Goal: Task Accomplishment & Management: Complete application form

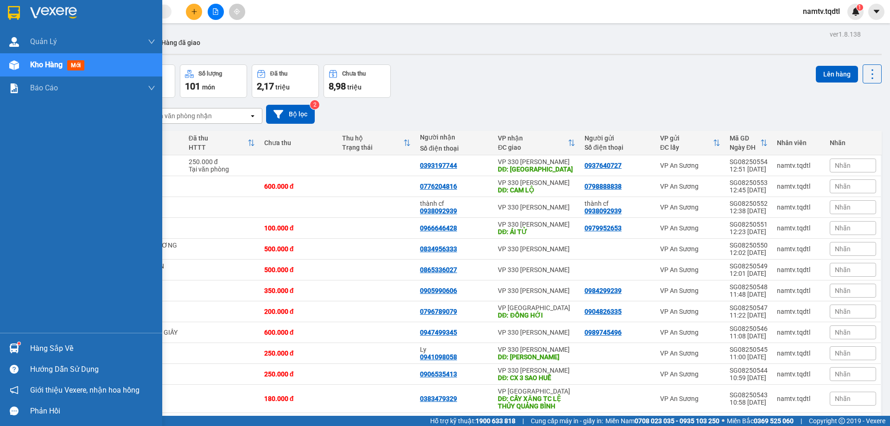
click at [42, 59] on div "Kho hàng mới" at bounding box center [59, 65] width 58 height 12
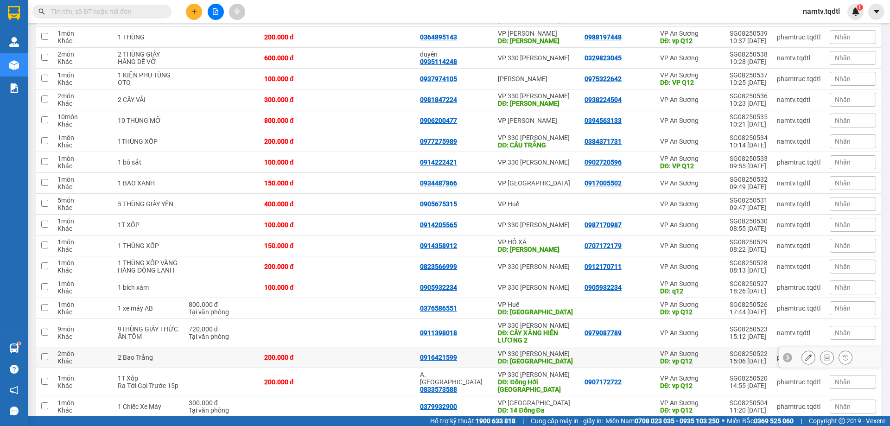
scroll to position [537, 0]
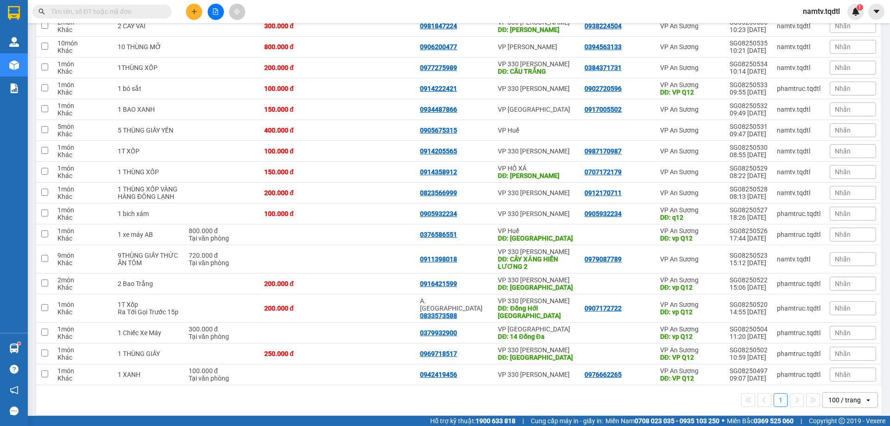
click at [832, 395] on div "100 / trang" at bounding box center [844, 399] width 32 height 9
click at [833, 304] on span "10 / trang" at bounding box center [838, 305] width 30 height 9
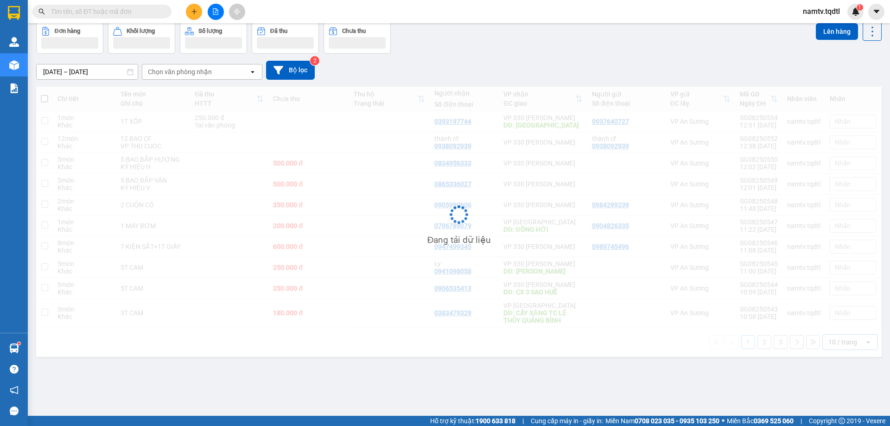
scroll to position [43, 0]
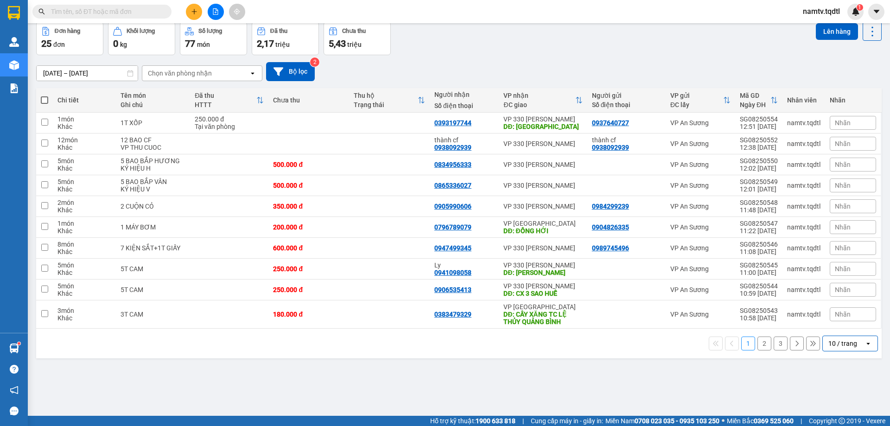
drag, startPoint x: 838, startPoint y: 341, endPoint x: 835, endPoint y: 354, distance: 12.9
click at [837, 343] on div "10 / trang" at bounding box center [842, 343] width 29 height 9
click at [844, 323] on span "100 / trang" at bounding box center [839, 322] width 33 height 9
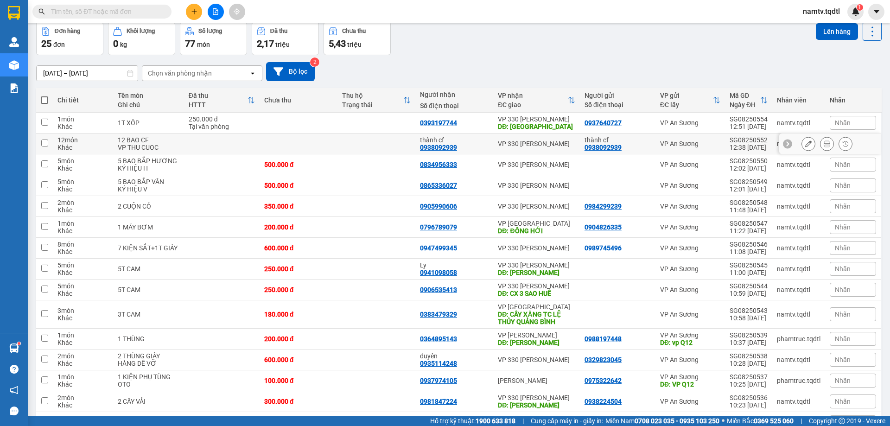
scroll to position [89, 0]
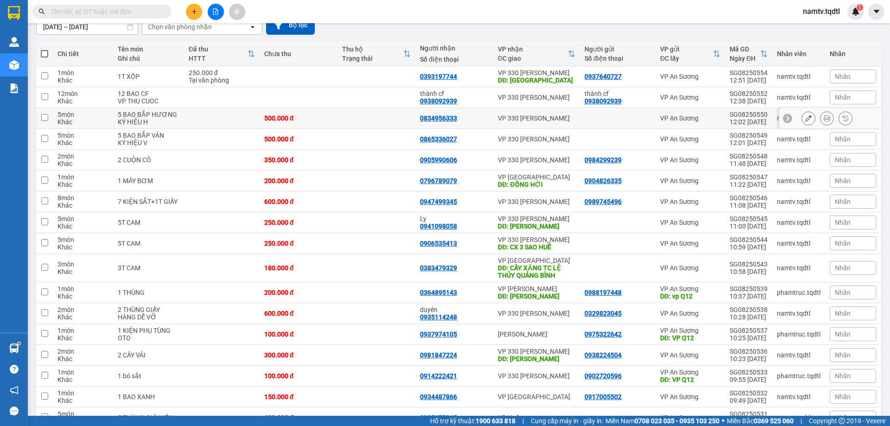
drag, startPoint x: 43, startPoint y: 115, endPoint x: 50, endPoint y: 126, distance: 12.3
click at [44, 116] on input "checkbox" at bounding box center [44, 117] width 7 height 7
checkbox input "true"
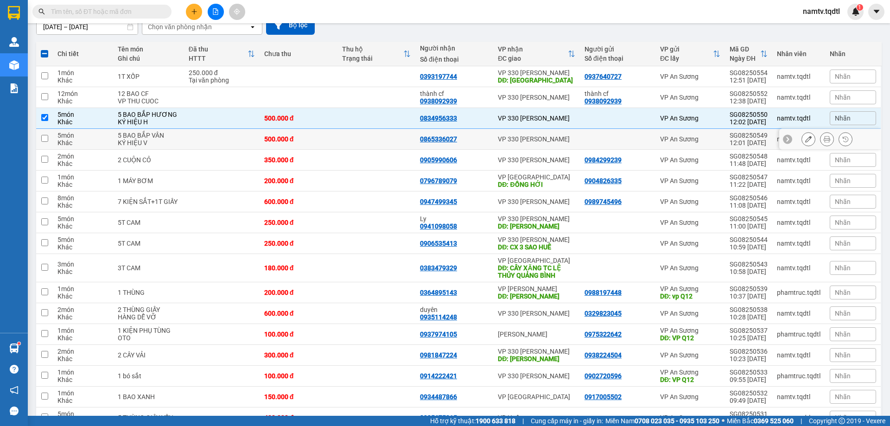
drag, startPoint x: 45, startPoint y: 139, endPoint x: 95, endPoint y: 152, distance: 51.4
click at [48, 139] on input "checkbox" at bounding box center [44, 138] width 7 height 7
checkbox input "true"
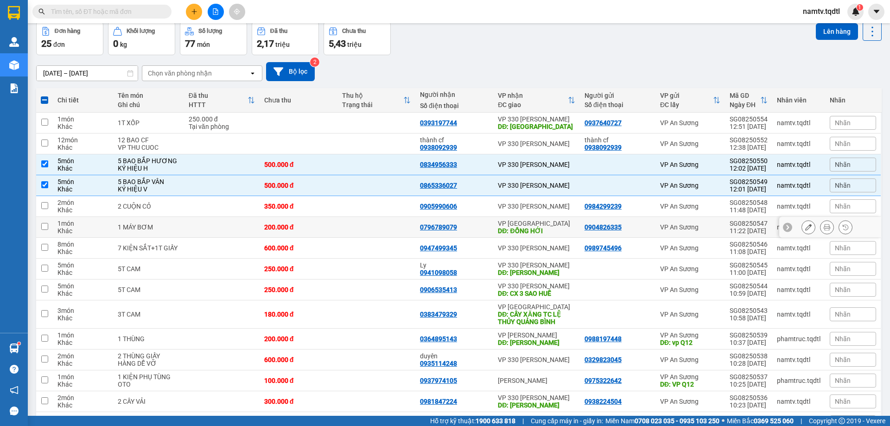
scroll to position [0, 0]
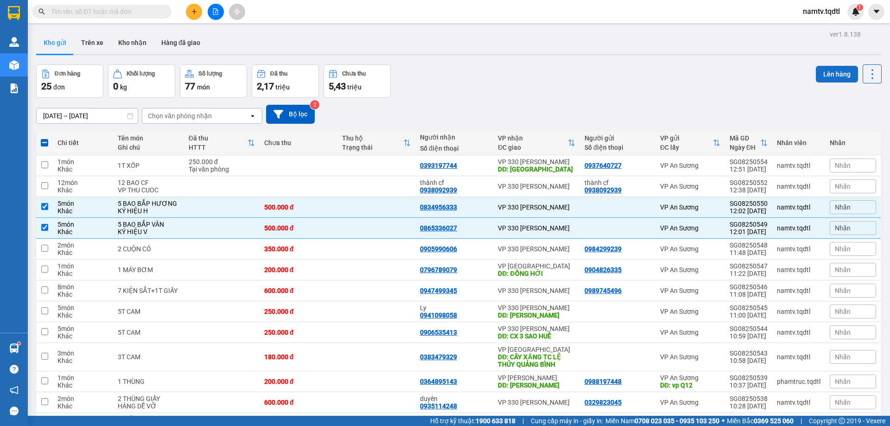
drag, startPoint x: 828, startPoint y: 71, endPoint x: 813, endPoint y: 74, distance: 16.0
click at [824, 71] on button "Lên hàng" at bounding box center [837, 74] width 42 height 17
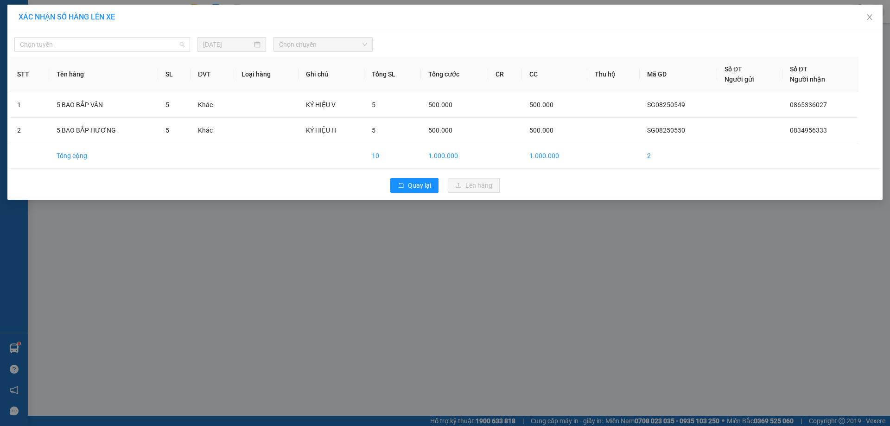
drag, startPoint x: 81, startPoint y: 45, endPoint x: 86, endPoint y: 97, distance: 52.1
click at [81, 47] on span "Chọn tuyến" at bounding box center [102, 45] width 165 height 14
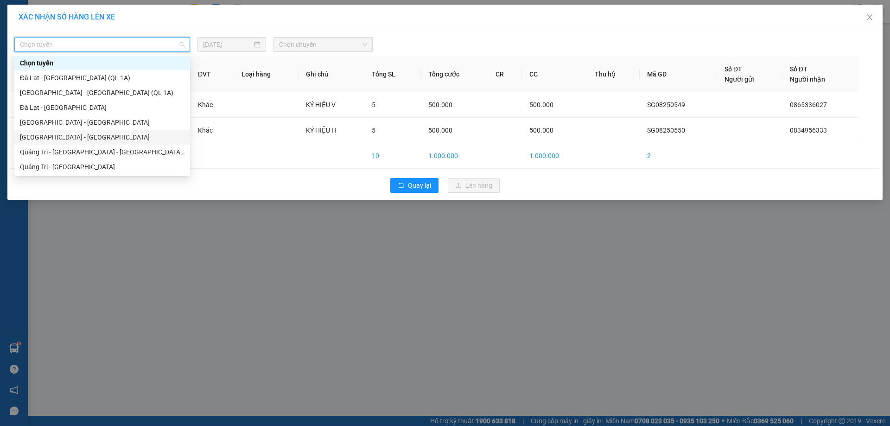
click at [53, 135] on div "[GEOGRAPHIC_DATA] - [GEOGRAPHIC_DATA]" at bounding box center [102, 137] width 165 height 10
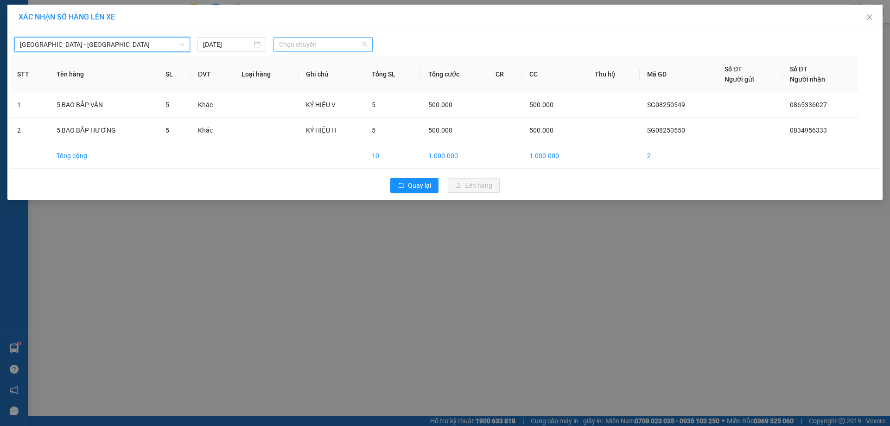
click at [324, 42] on span "Chọn chuyến" at bounding box center [323, 45] width 88 height 14
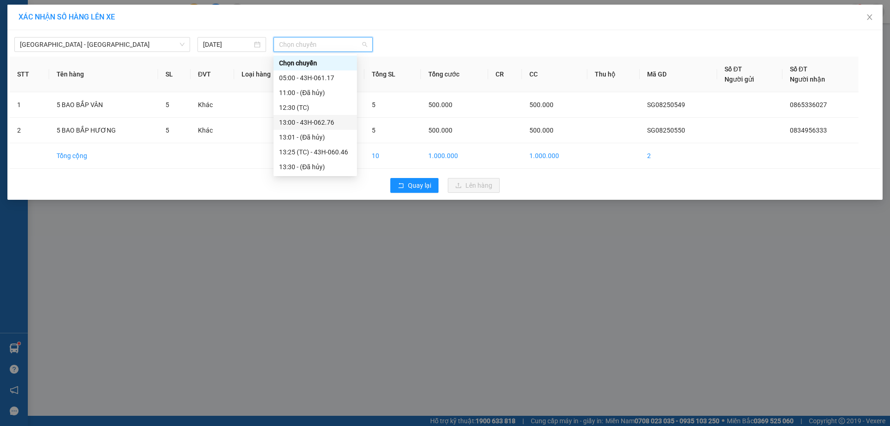
click at [313, 122] on div "13:00 - 43H-062.76" at bounding box center [315, 122] width 72 height 10
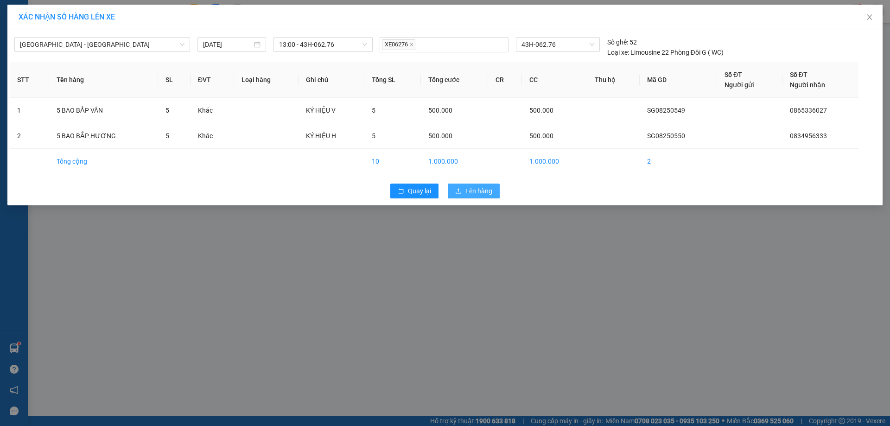
click at [482, 190] on span "Lên hàng" at bounding box center [478, 191] width 27 height 10
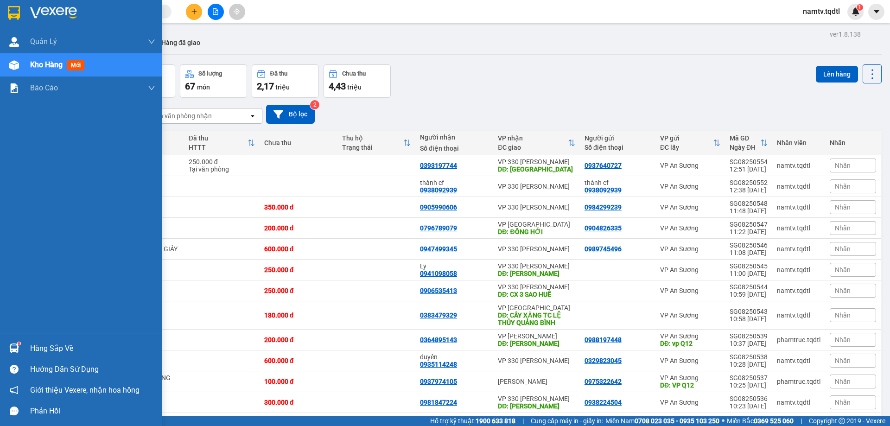
click at [36, 62] on span "Kho hàng" at bounding box center [46, 64] width 32 height 9
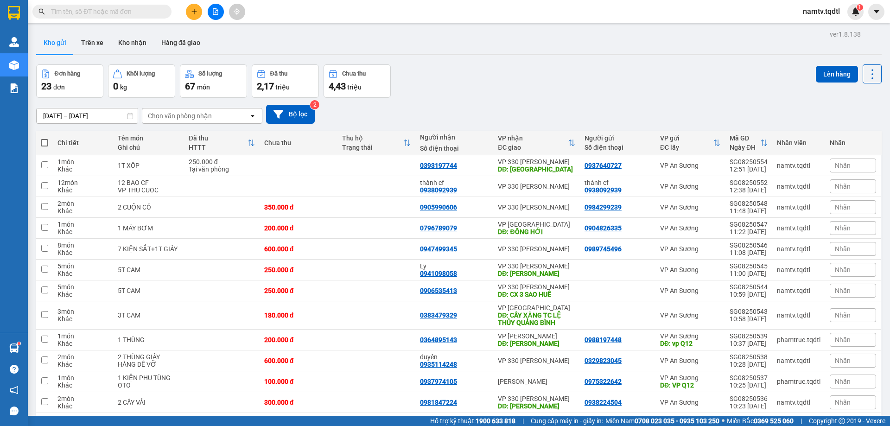
click at [223, 15] on div at bounding box center [216, 12] width 70 height 16
click at [220, 14] on button at bounding box center [216, 12] width 16 height 16
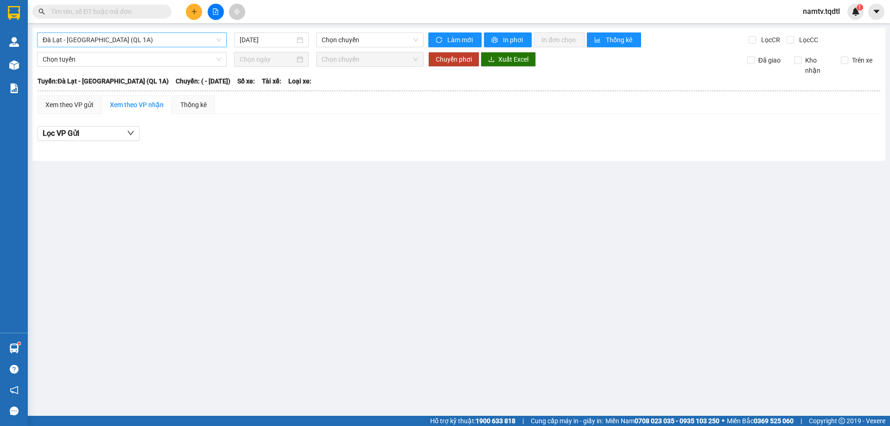
click at [99, 40] on span "Đà Lạt - [GEOGRAPHIC_DATA] (QL 1A)" at bounding box center [132, 40] width 178 height 14
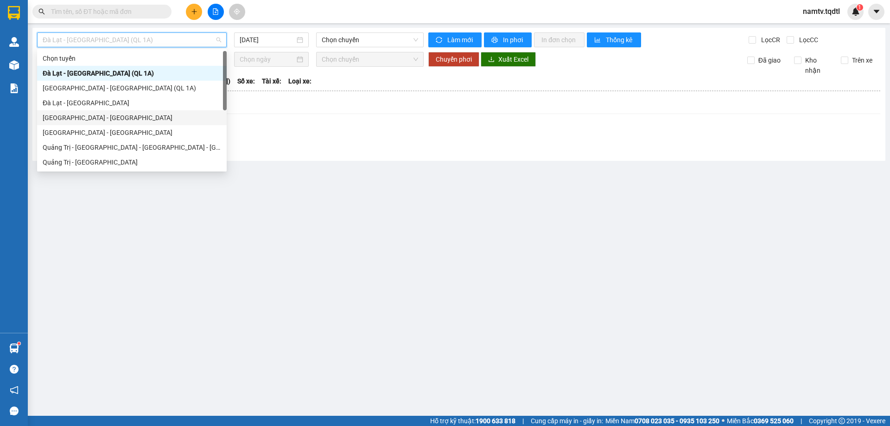
click at [76, 118] on div "[GEOGRAPHIC_DATA] - [GEOGRAPHIC_DATA]" at bounding box center [132, 118] width 178 height 10
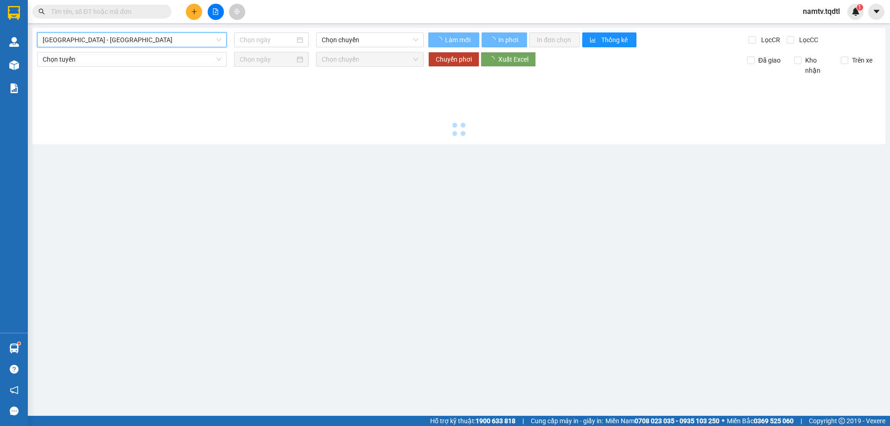
type input "[DATE]"
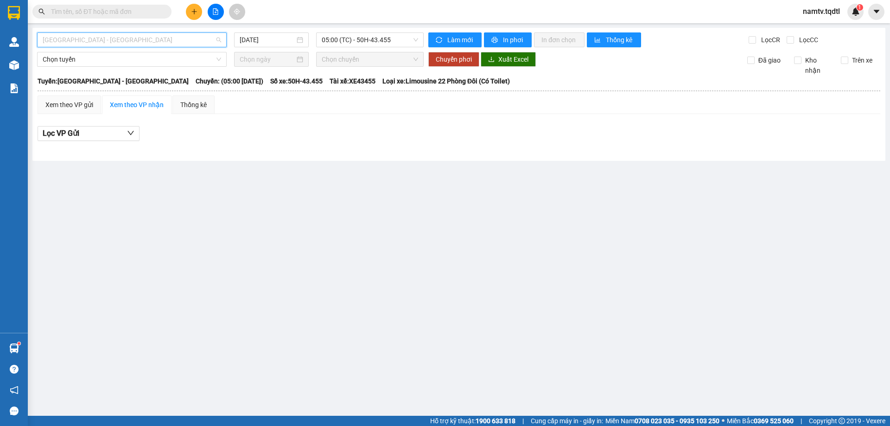
click at [97, 39] on span "[GEOGRAPHIC_DATA] - [GEOGRAPHIC_DATA]" at bounding box center [132, 40] width 178 height 14
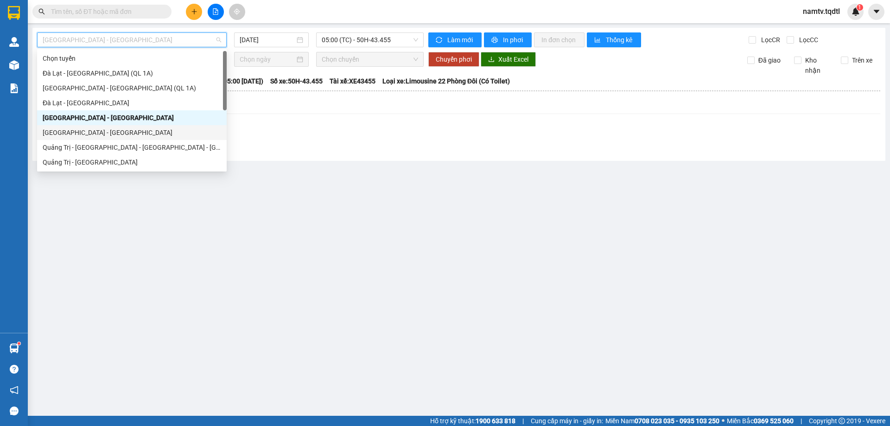
click at [79, 133] on div "[GEOGRAPHIC_DATA] - [GEOGRAPHIC_DATA]" at bounding box center [132, 132] width 178 height 10
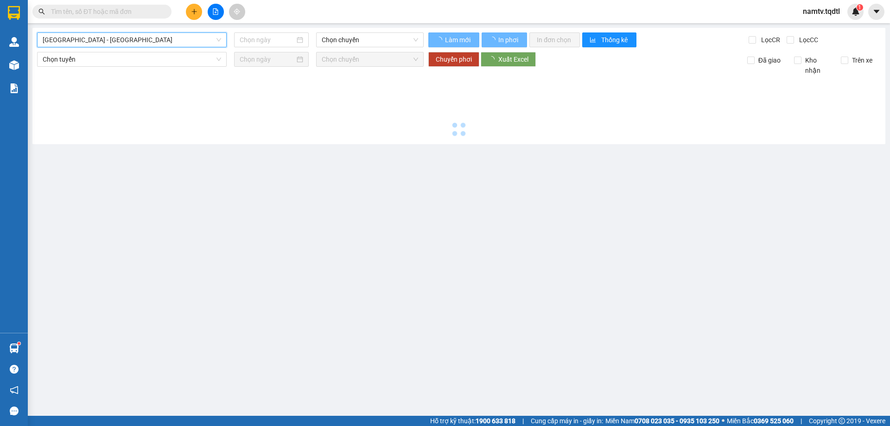
type input "[DATE]"
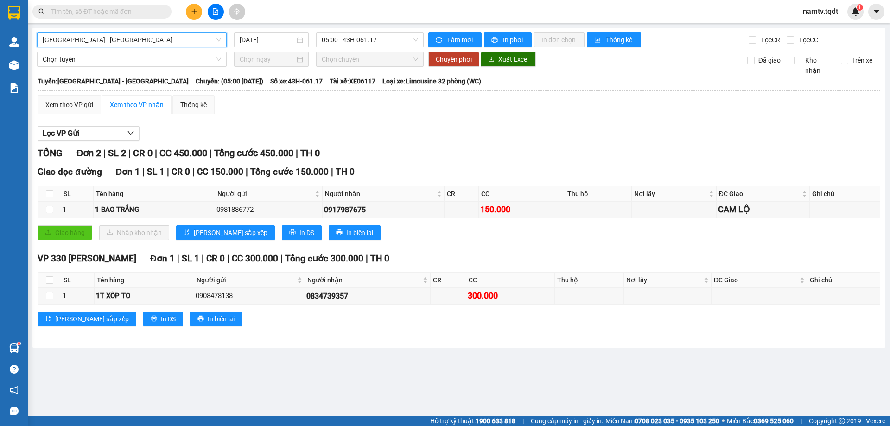
click at [95, 42] on span "[GEOGRAPHIC_DATA] - [GEOGRAPHIC_DATA]" at bounding box center [132, 40] width 178 height 14
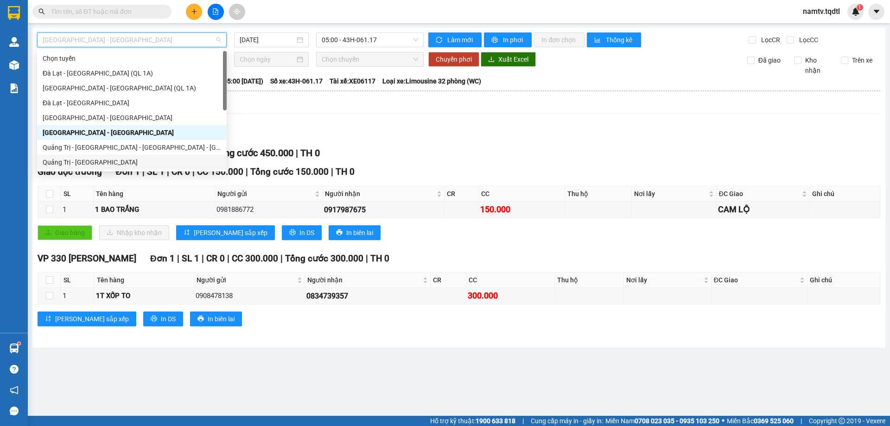
click at [74, 160] on div "Quảng Trị - [GEOGRAPHIC_DATA]" at bounding box center [132, 162] width 178 height 10
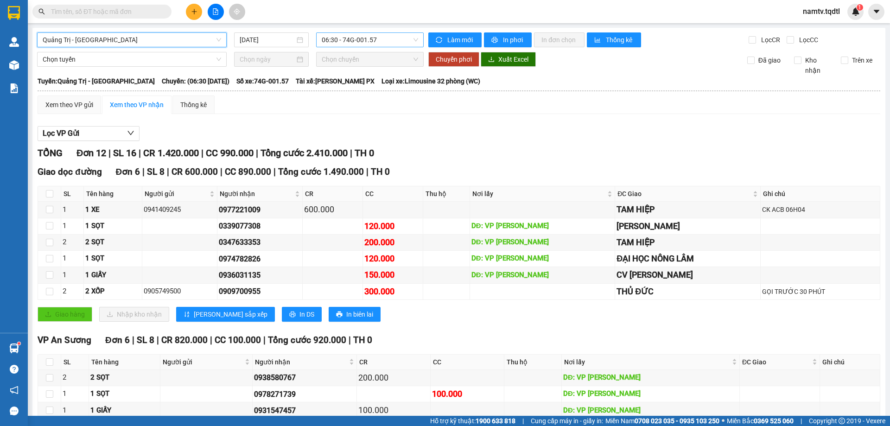
click at [340, 43] on span "06:30 - 74G-001.57" at bounding box center [370, 40] width 96 height 14
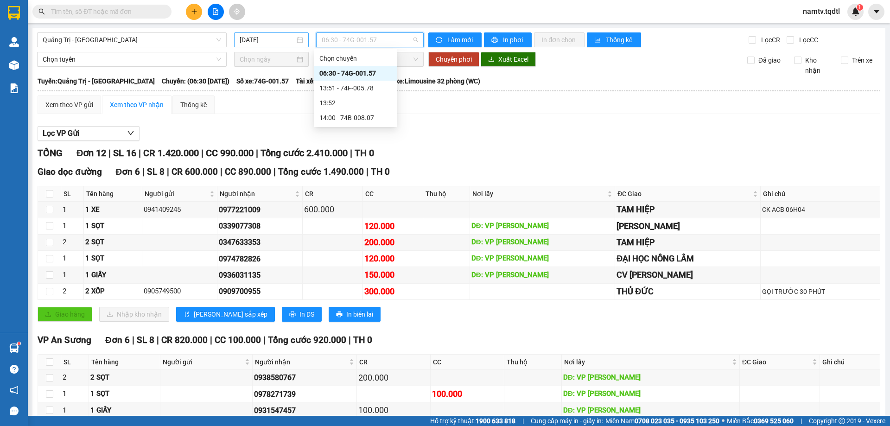
click at [275, 42] on input "[DATE]" at bounding box center [267, 40] width 55 height 10
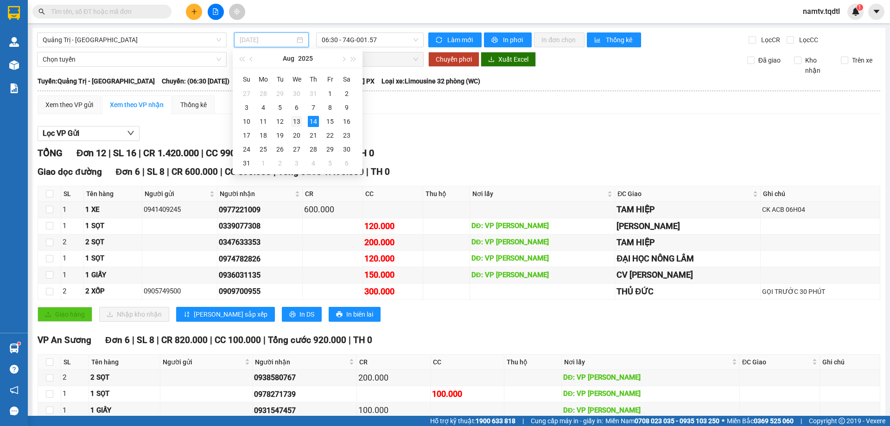
click at [292, 120] on div "13" at bounding box center [296, 121] width 11 height 11
type input "[DATE]"
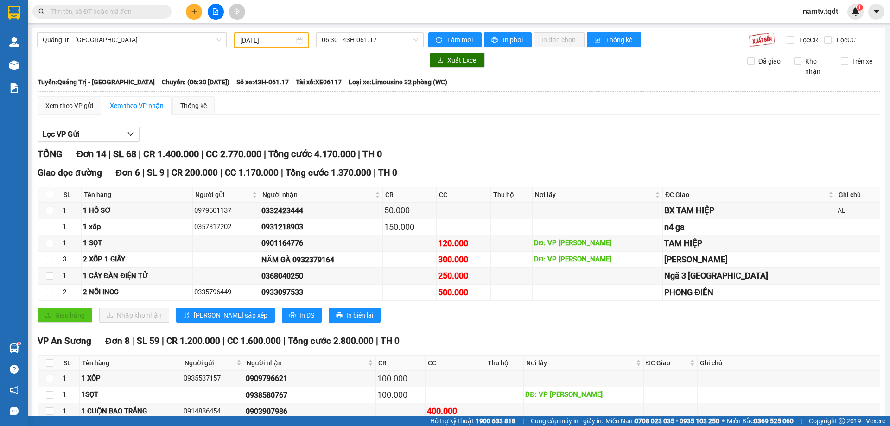
click at [401, 49] on div "[GEOGRAPHIC_DATA] - [GEOGRAPHIC_DATA] [DATE] 06:30 - 43H-061.17 Làm mới In phơi…" at bounding box center [458, 286] width 853 height 517
drag, startPoint x: 401, startPoint y: 46, endPoint x: 398, endPoint y: 68, distance: 22.0
click at [400, 46] on span "06:30 - 43H-061.17" at bounding box center [370, 40] width 96 height 14
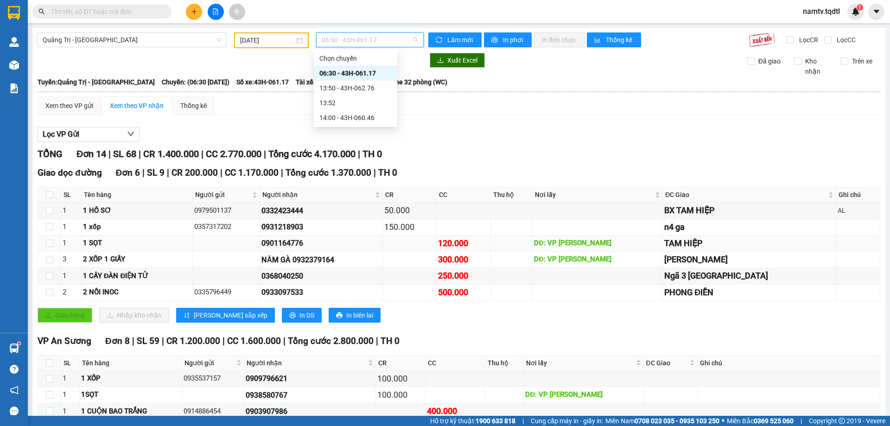
scroll to position [134, 0]
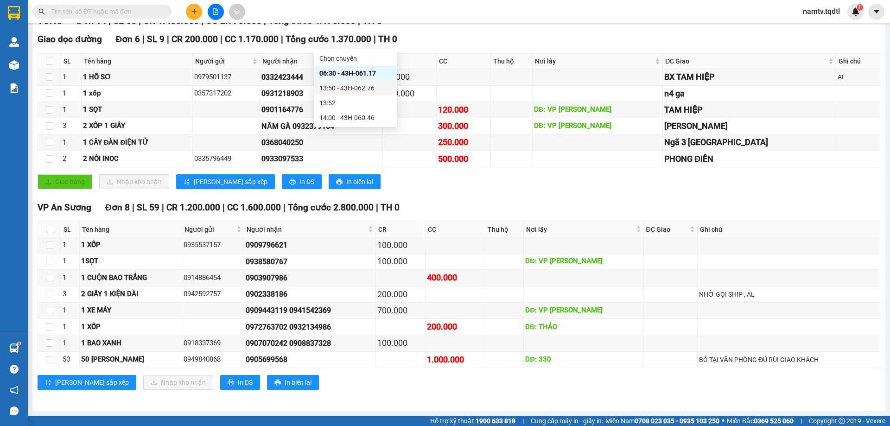
drag, startPoint x: 370, startPoint y: 118, endPoint x: 374, endPoint y: 85, distance: 33.1
click at [374, 85] on div "Chọn chuyến 06:30 - 43H-061.17 13:50 - 43H-062.76 13:52 14:00 - 43H-060.46" at bounding box center [355, 88] width 83 height 74
click at [374, 85] on div "13:50 - 43H-062.76" at bounding box center [355, 88] width 72 height 10
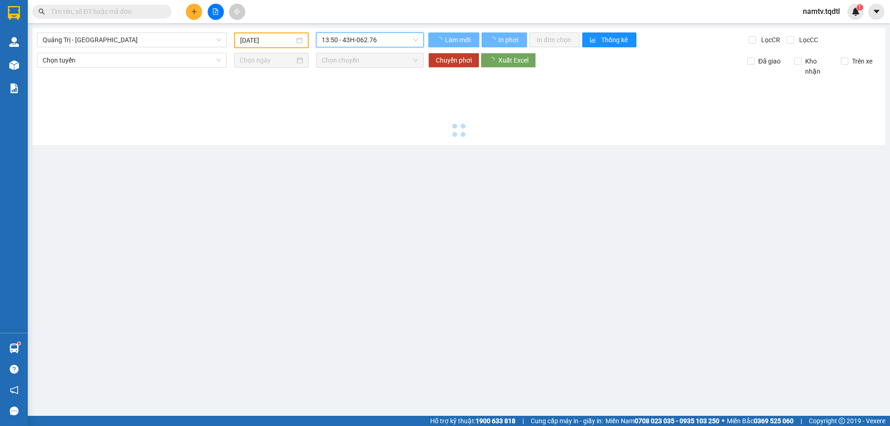
scroll to position [0, 0]
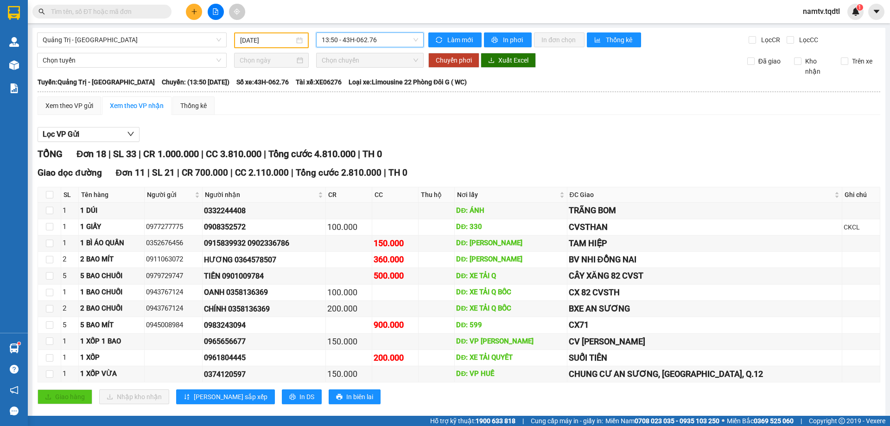
drag, startPoint x: 337, startPoint y: 45, endPoint x: 350, endPoint y: 38, distance: 14.3
click at [342, 43] on span "13:50 - 43H-062.76" at bounding box center [370, 40] width 96 height 14
click at [353, 116] on div "14:00 - 43H-060.46" at bounding box center [355, 118] width 72 height 10
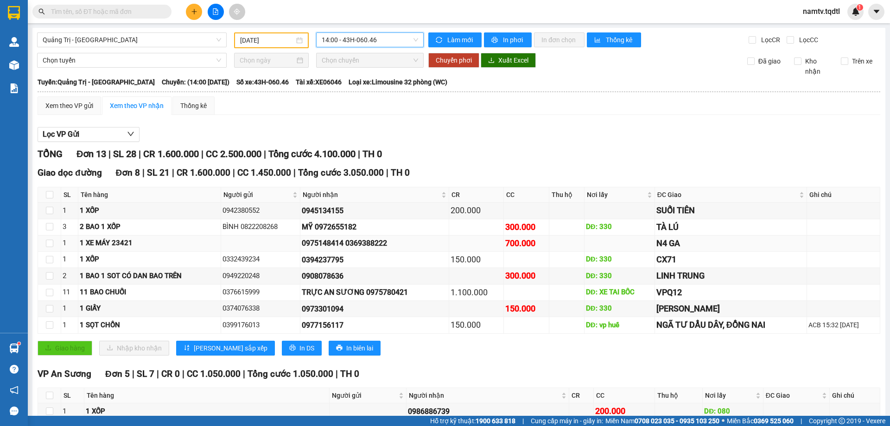
scroll to position [117, 0]
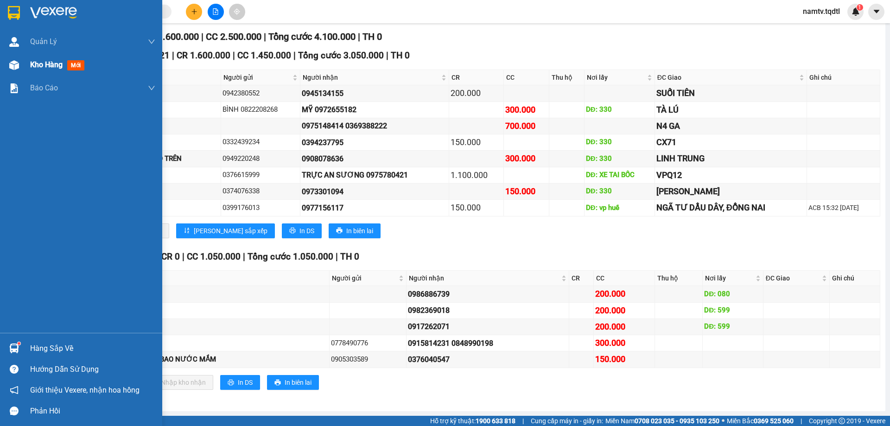
click at [45, 56] on div "Kho hàng mới" at bounding box center [92, 64] width 125 height 23
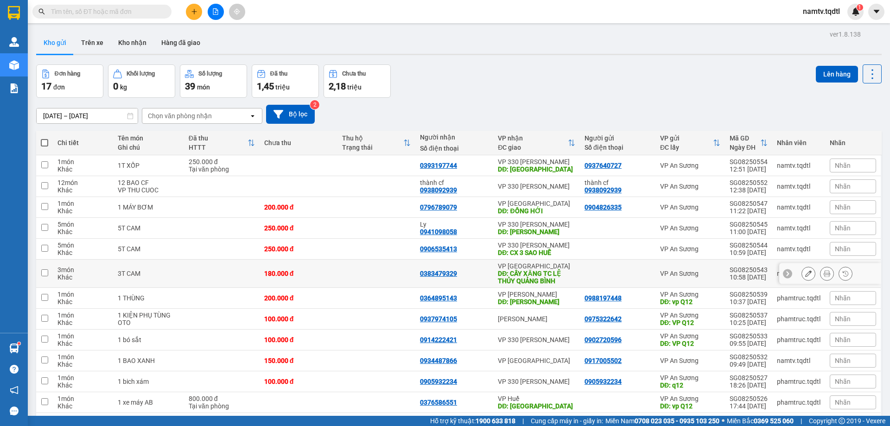
click at [593, 272] on div at bounding box center [618, 273] width 66 height 7
checkbox input "true"
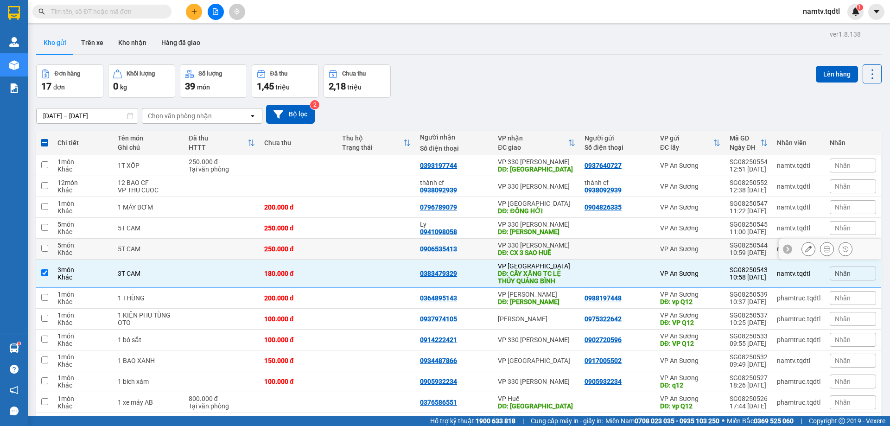
click at [594, 258] on td at bounding box center [618, 249] width 76 height 21
checkbox input "true"
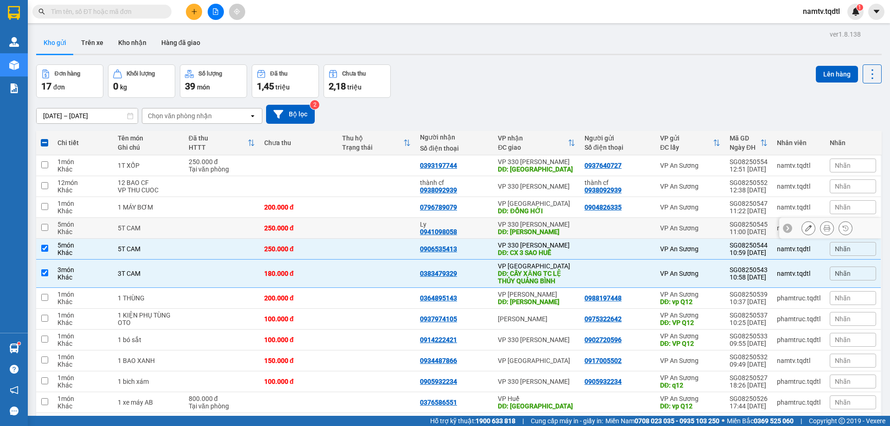
click at [601, 237] on td at bounding box center [618, 228] width 76 height 21
checkbox input "true"
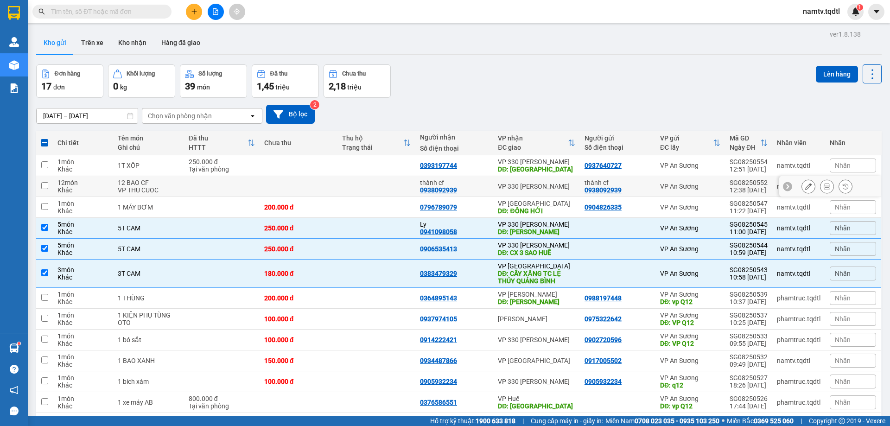
click at [629, 183] on div "thành cf" at bounding box center [618, 182] width 66 height 7
checkbox input "true"
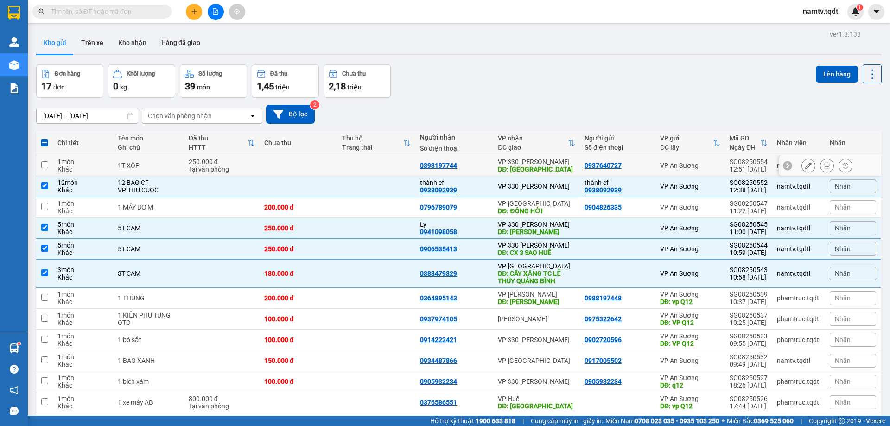
click at [649, 161] on td "0937640727" at bounding box center [618, 165] width 76 height 21
checkbox input "true"
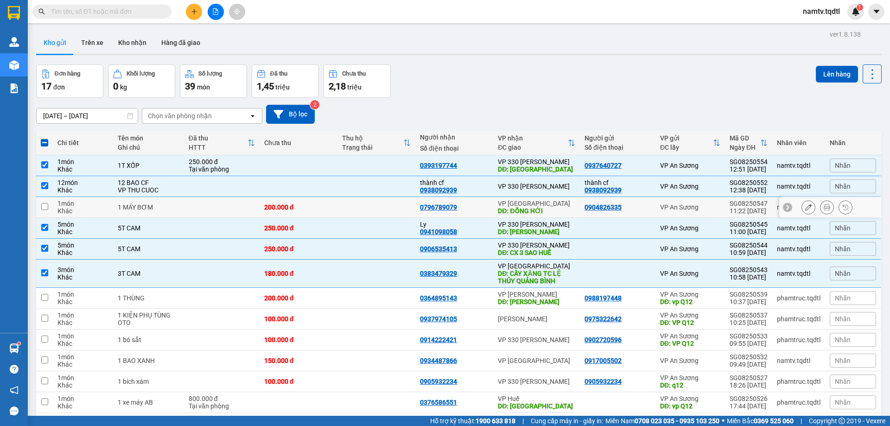
click at [637, 212] on td "0904826335" at bounding box center [618, 207] width 76 height 21
checkbox input "true"
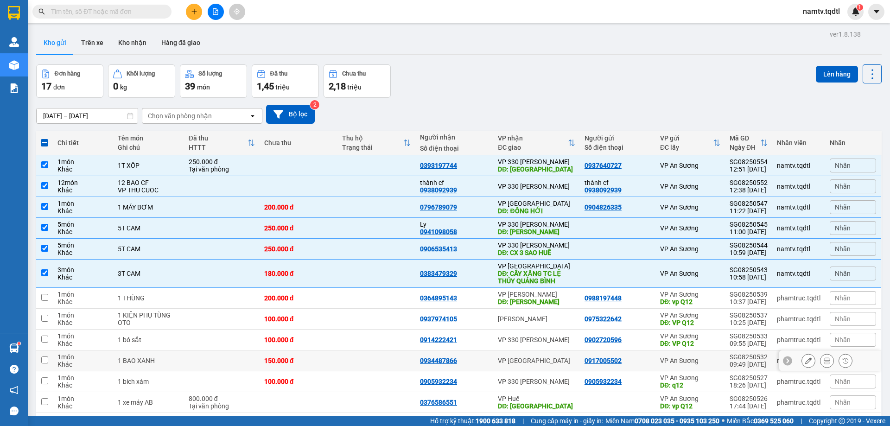
click at [541, 367] on td "VP [GEOGRAPHIC_DATA]" at bounding box center [536, 360] width 87 height 21
checkbox input "true"
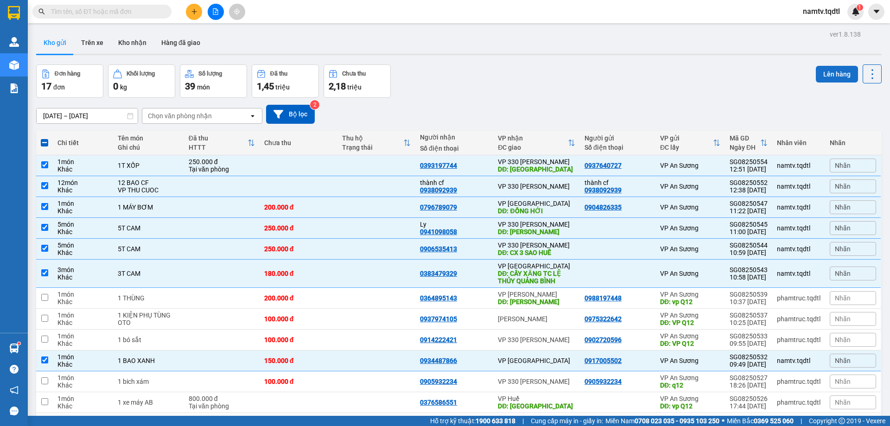
click at [823, 74] on button "Lên hàng" at bounding box center [837, 74] width 42 height 17
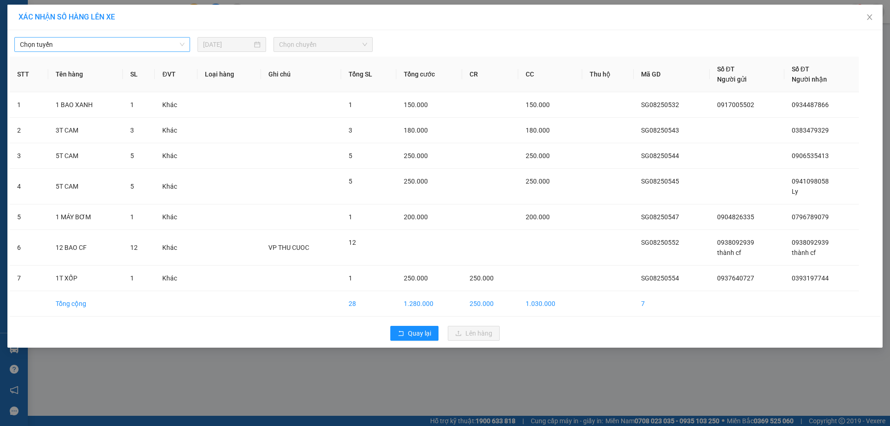
click at [112, 41] on span "Chọn tuyến" at bounding box center [102, 45] width 165 height 14
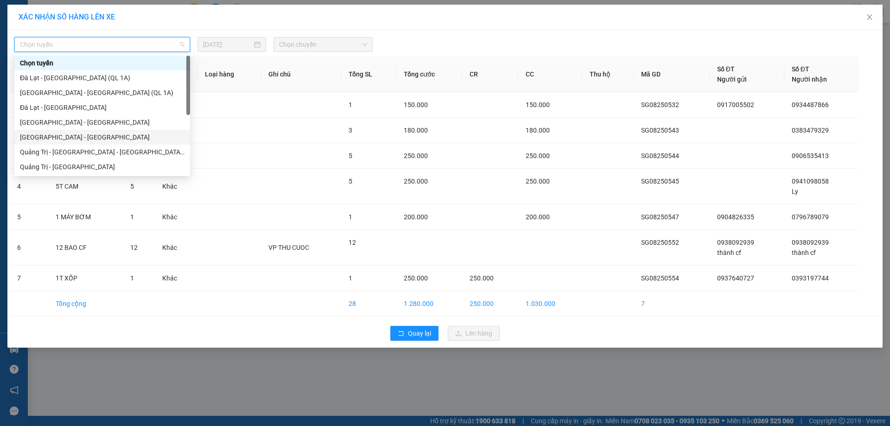
click at [63, 135] on div "[GEOGRAPHIC_DATA] - [GEOGRAPHIC_DATA]" at bounding box center [102, 137] width 165 height 10
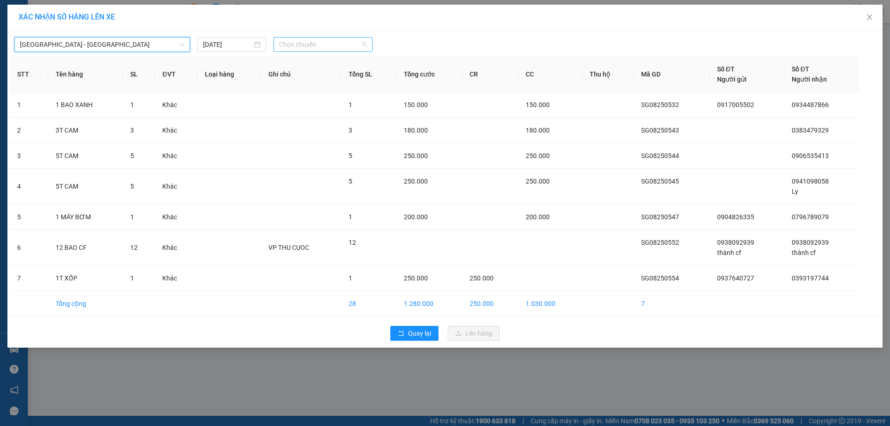
click at [297, 39] on span "Chọn chuyến" at bounding box center [323, 45] width 88 height 14
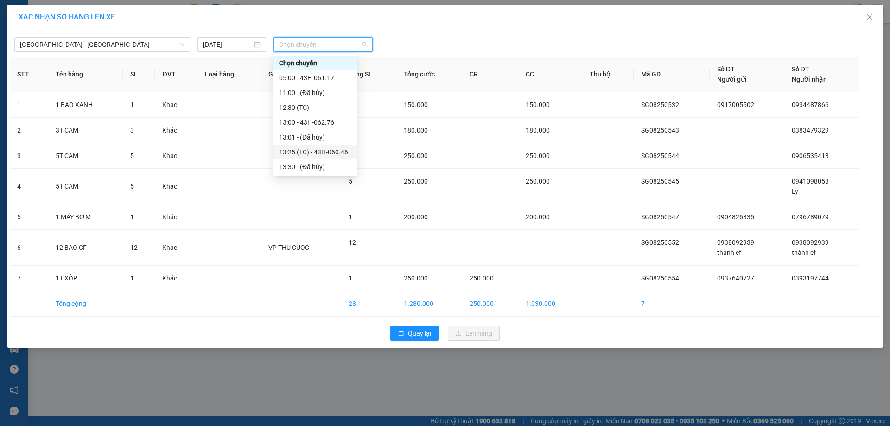
click at [336, 153] on div "13:25 (TC) - 43H-060.46" at bounding box center [315, 152] width 72 height 10
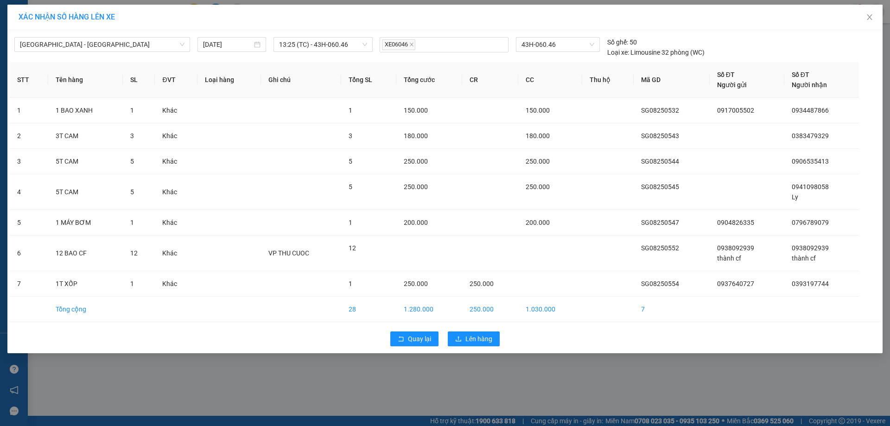
click at [478, 347] on div "Quay lại Lên hàng" at bounding box center [445, 339] width 871 height 24
click at [479, 343] on span "Lên hàng" at bounding box center [478, 339] width 27 height 10
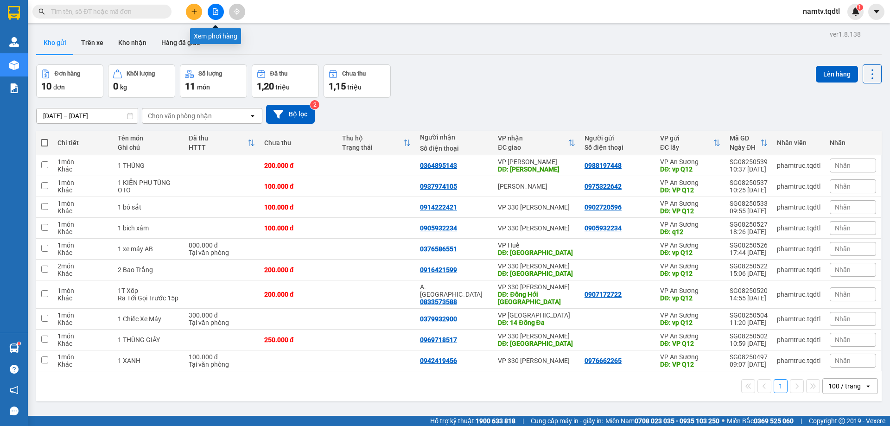
click at [213, 13] on icon "file-add" at bounding box center [215, 11] width 6 height 6
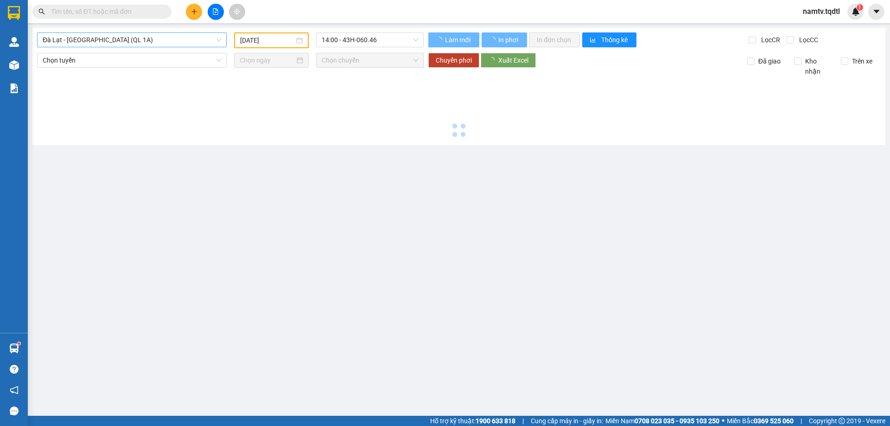
type input "[DATE]"
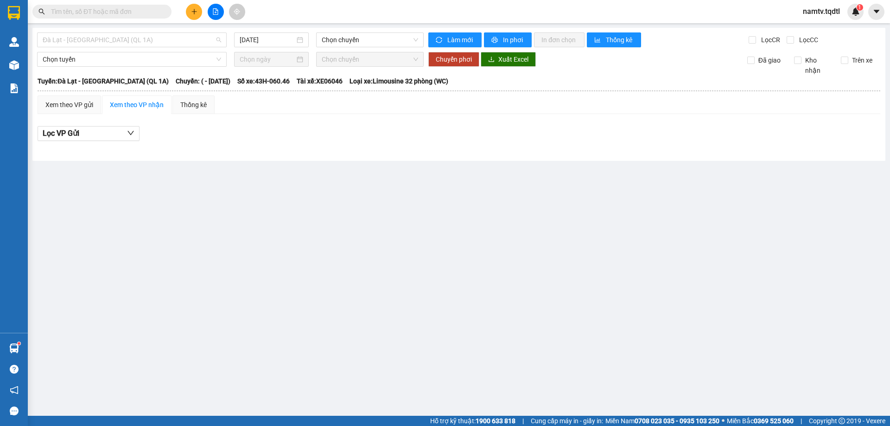
drag, startPoint x: 96, startPoint y: 38, endPoint x: 83, endPoint y: 103, distance: 66.7
click at [96, 41] on span "Đà Lạt - [GEOGRAPHIC_DATA] (QL 1A)" at bounding box center [132, 40] width 178 height 14
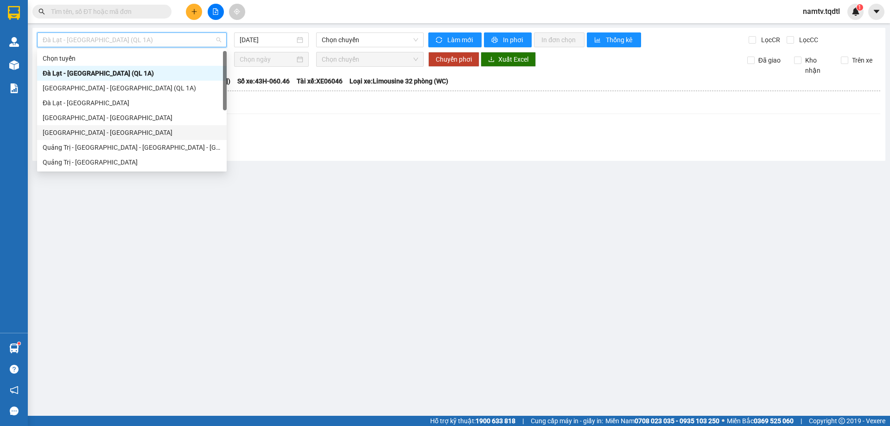
click at [81, 136] on div "[GEOGRAPHIC_DATA] - [GEOGRAPHIC_DATA]" at bounding box center [132, 132] width 178 height 10
type input "[DATE]"
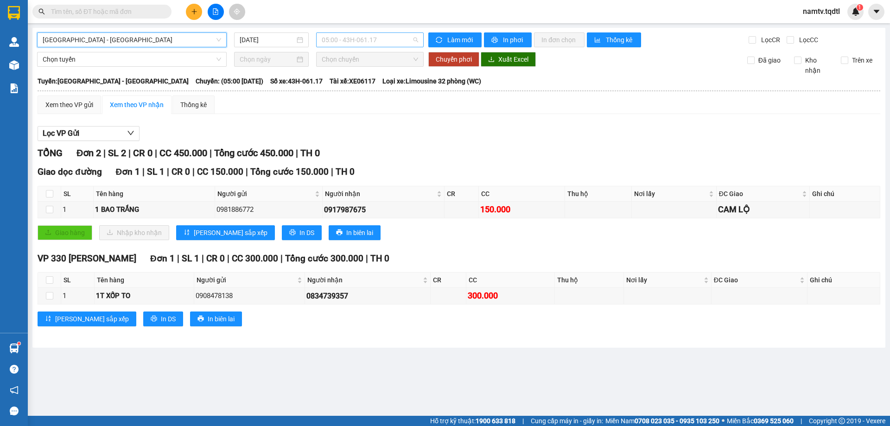
click at [361, 35] on span "05:00 - 43H-061.17" at bounding box center [370, 40] width 96 height 14
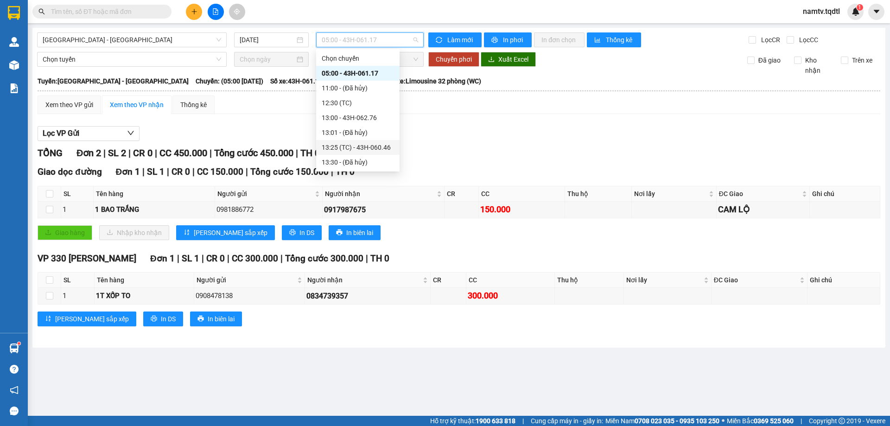
click at [372, 148] on div "13:25 (TC) - 43H-060.46" at bounding box center [358, 147] width 72 height 10
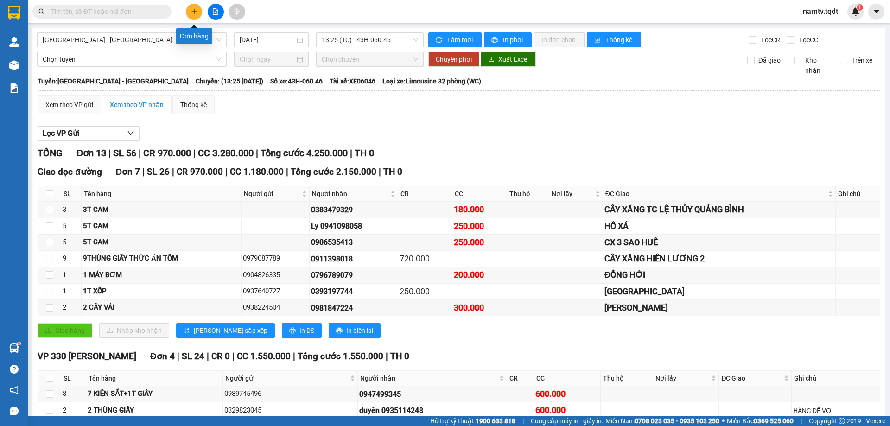
click at [193, 13] on icon "plus" at bounding box center [194, 11] width 6 height 6
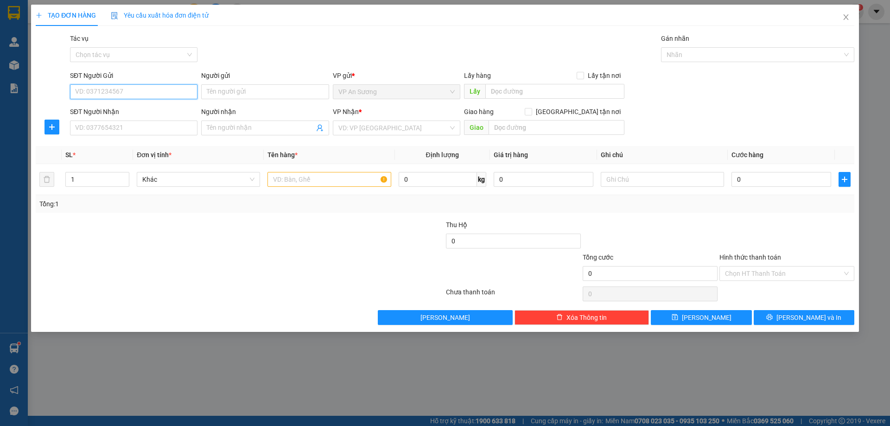
click at [108, 92] on input "SĐT Người Gửi" at bounding box center [133, 91] width 127 height 15
click at [88, 133] on input "SĐT Người Nhận" at bounding box center [133, 128] width 127 height 15
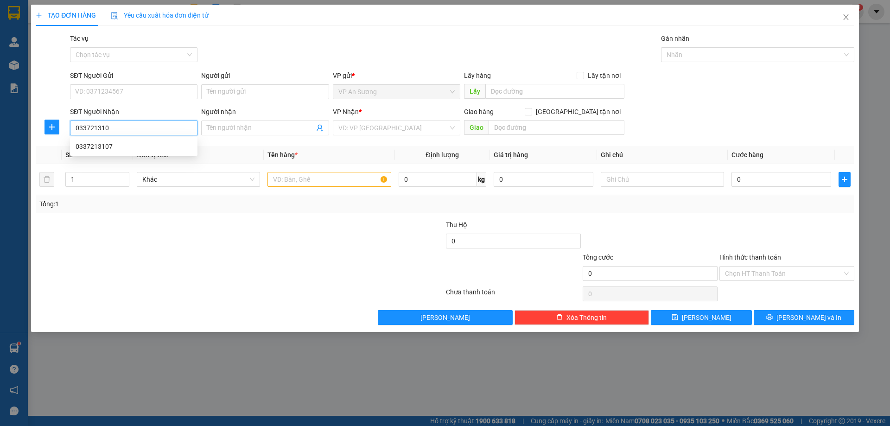
type input "0337213107"
click at [97, 145] on div "0337213107" at bounding box center [134, 146] width 116 height 10
type input "T XÃ [GEOGRAPHIC_DATA]"
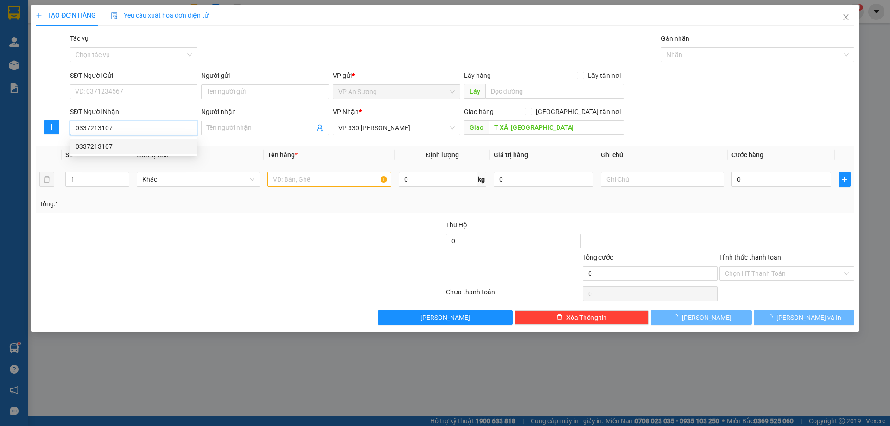
type input "100.000"
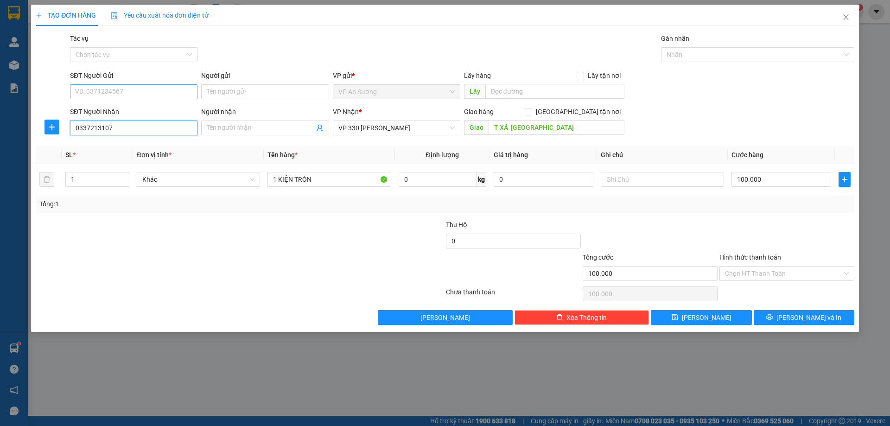
type input "0337213107"
drag, startPoint x: 179, startPoint y: 86, endPoint x: 177, endPoint y: 97, distance: 11.7
click at [178, 88] on input "SĐT Người Gửi" at bounding box center [133, 91] width 127 height 15
click at [214, 210] on div "Tổng: 1" at bounding box center [445, 204] width 819 height 18
click at [800, 318] on span "[PERSON_NAME] và In" at bounding box center [808, 317] width 65 height 10
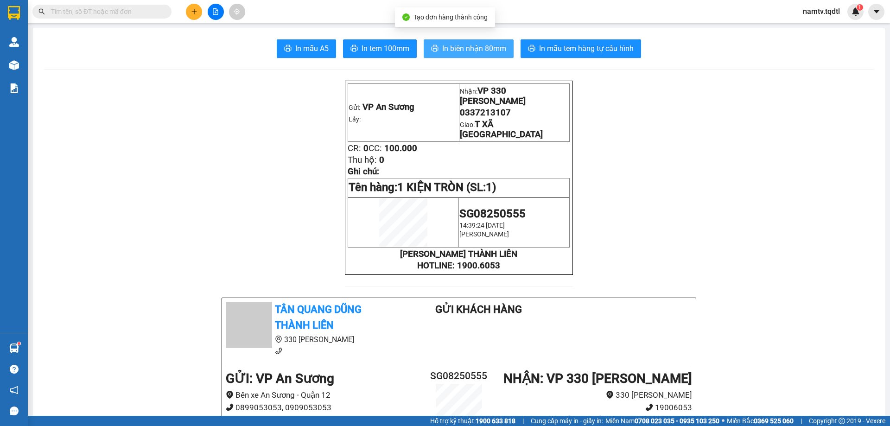
click at [460, 54] on span "In biên nhận 80mm" at bounding box center [474, 49] width 64 height 12
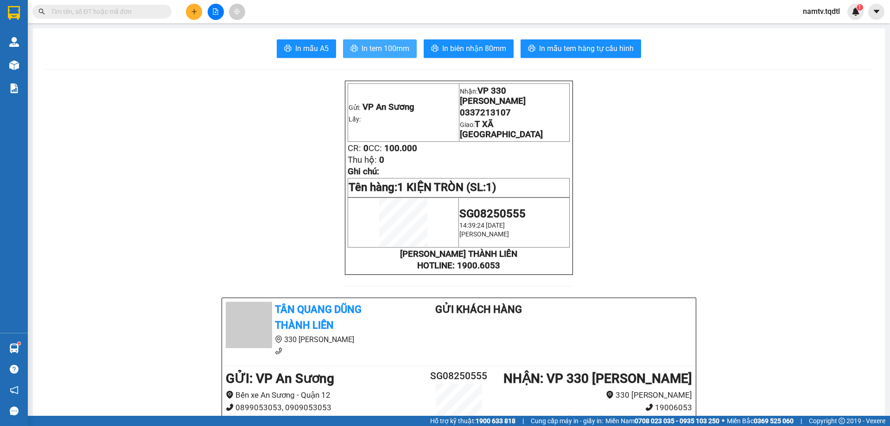
click at [393, 46] on span "In tem 100mm" at bounding box center [386, 49] width 48 height 12
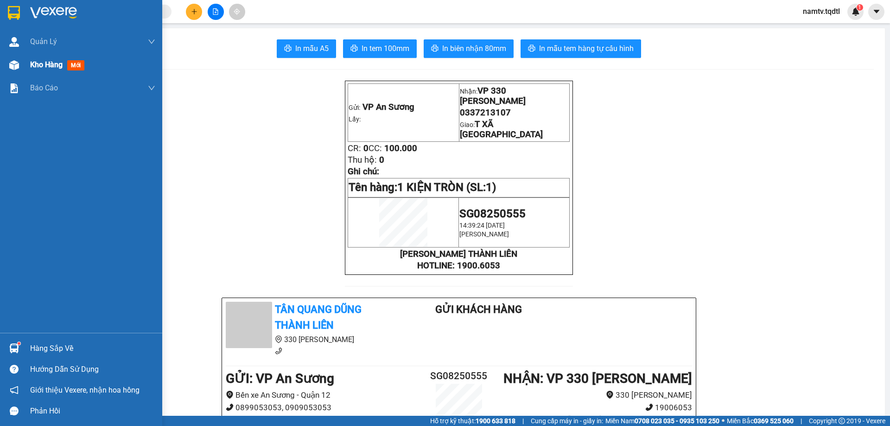
click at [37, 65] on span "Kho hàng" at bounding box center [46, 64] width 32 height 9
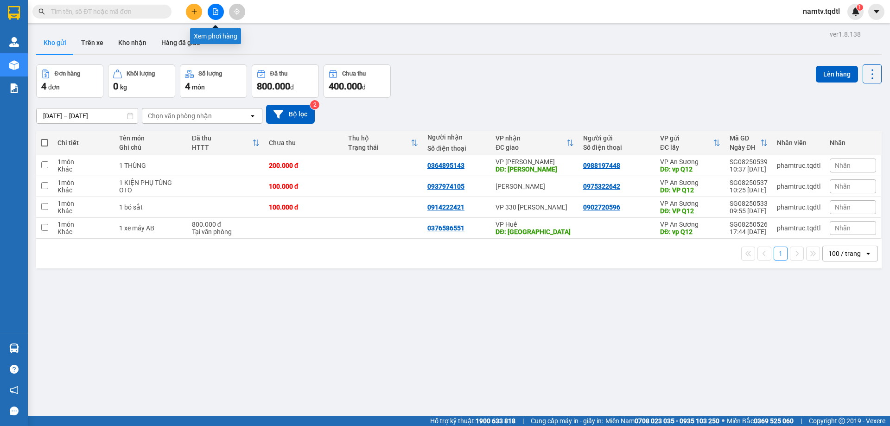
click at [216, 12] on icon "file-add" at bounding box center [215, 11] width 6 height 6
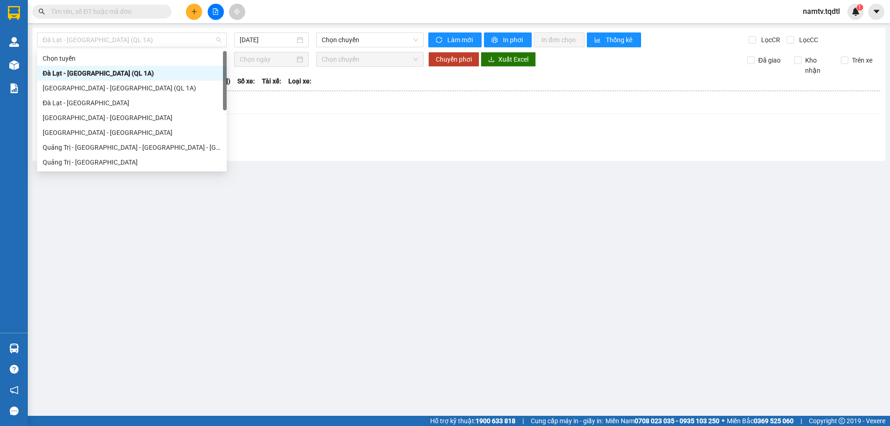
drag, startPoint x: 159, startPoint y: 36, endPoint x: 125, endPoint y: 104, distance: 76.1
click at [158, 41] on span "Đà Lạt - Sài Gòn (QL 1A)" at bounding box center [132, 40] width 178 height 14
click at [78, 131] on div "[GEOGRAPHIC_DATA] - [GEOGRAPHIC_DATA]" at bounding box center [132, 132] width 178 height 10
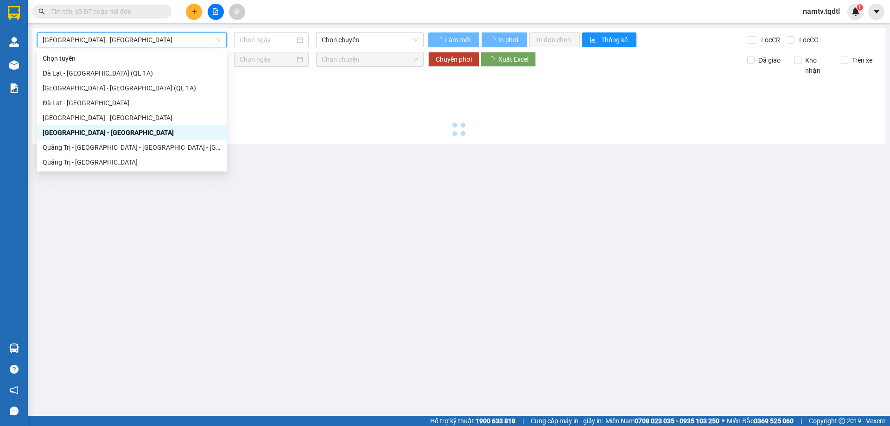
type input "[DATE]"
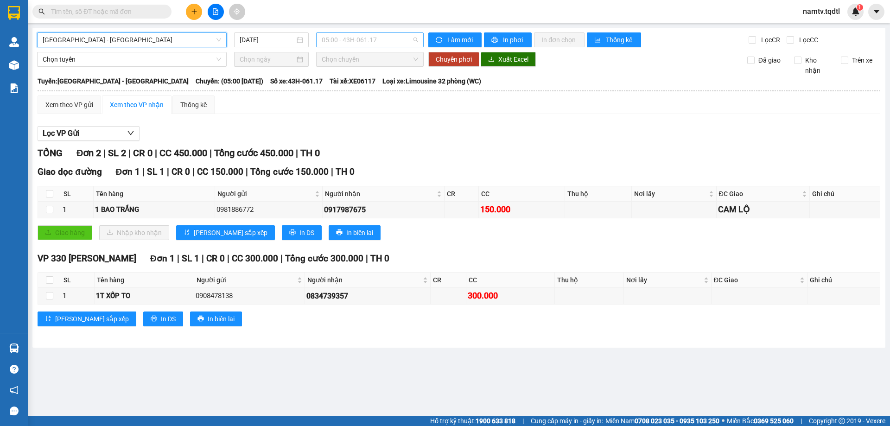
click at [395, 42] on span "05:00 - 43H-061.17" at bounding box center [370, 40] width 96 height 14
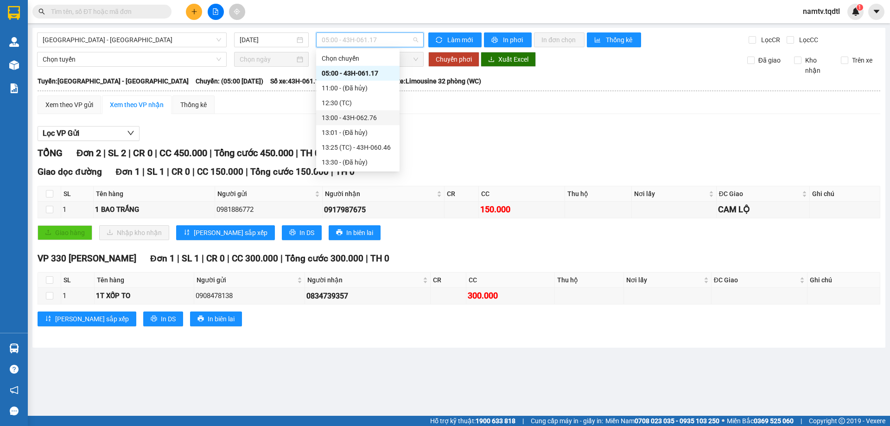
click at [364, 119] on div "13:00 - 43H-062.76" at bounding box center [358, 118] width 72 height 10
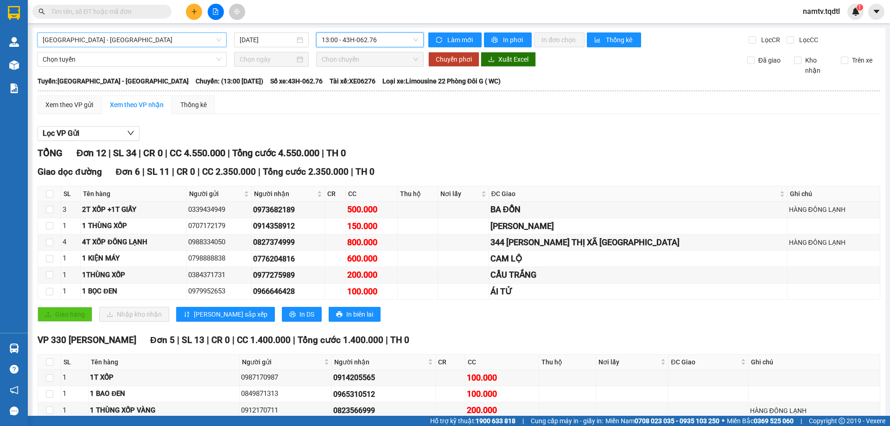
click at [136, 39] on span "[GEOGRAPHIC_DATA] - [GEOGRAPHIC_DATA]" at bounding box center [132, 40] width 178 height 14
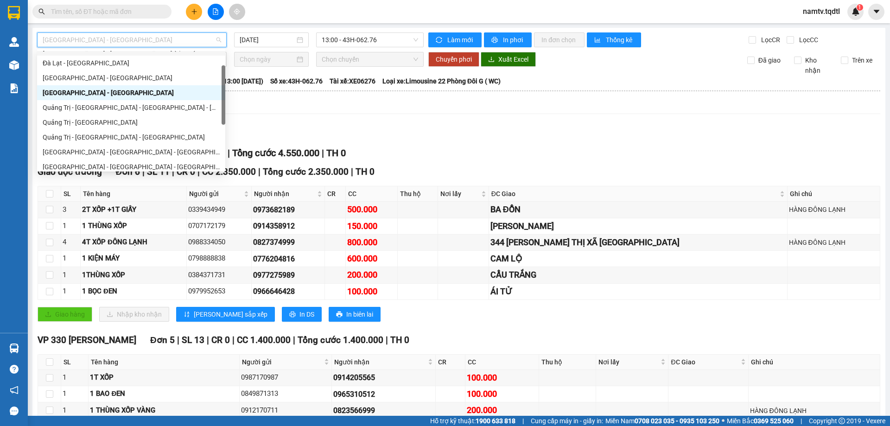
scroll to position [46, 0]
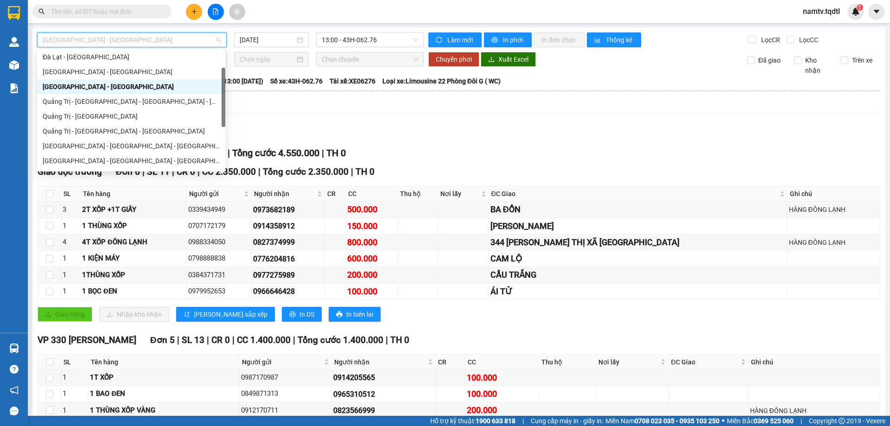
drag, startPoint x: 222, startPoint y: 90, endPoint x: 220, endPoint y: 107, distance: 16.8
click at [220, 107] on div "Đà Lạt - Sài Gòn Sài Gòn - Đà Lạt Sài Gòn - Quảng Trị Quảng Trị - Huế - Đà Nẵng…" at bounding box center [131, 110] width 188 height 119
click at [136, 126] on div "Quảng Trị - [GEOGRAPHIC_DATA] - [GEOGRAPHIC_DATA]" at bounding box center [131, 131] width 177 height 10
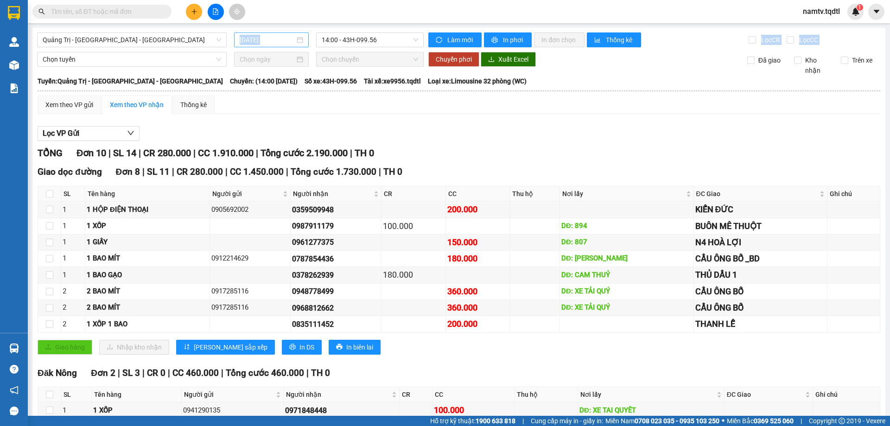
drag, startPoint x: 267, startPoint y: 48, endPoint x: 273, endPoint y: 40, distance: 9.9
click at [269, 45] on div "Quảng Trị - Bình Dương - Bình Phước 14/08/2025 14:00 - 43H-099.56 Làm mới In ph…" at bounding box center [458, 253] width 853 height 451
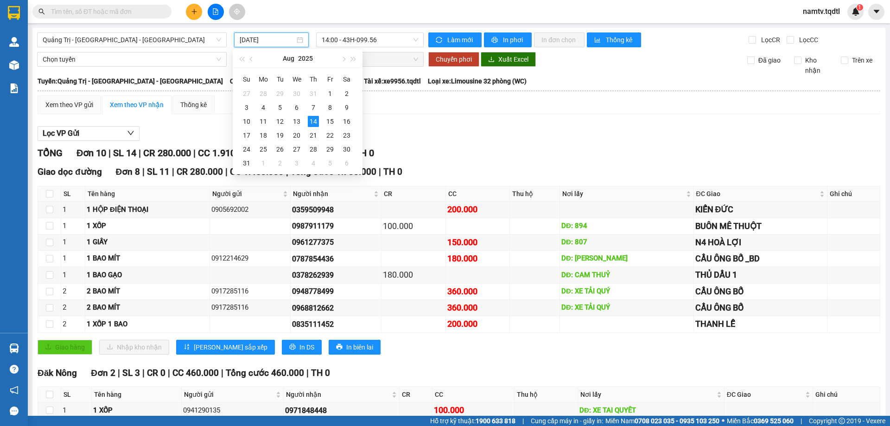
click at [273, 40] on input "[DATE]" at bounding box center [267, 40] width 55 height 10
click at [299, 119] on div "13" at bounding box center [296, 121] width 11 height 11
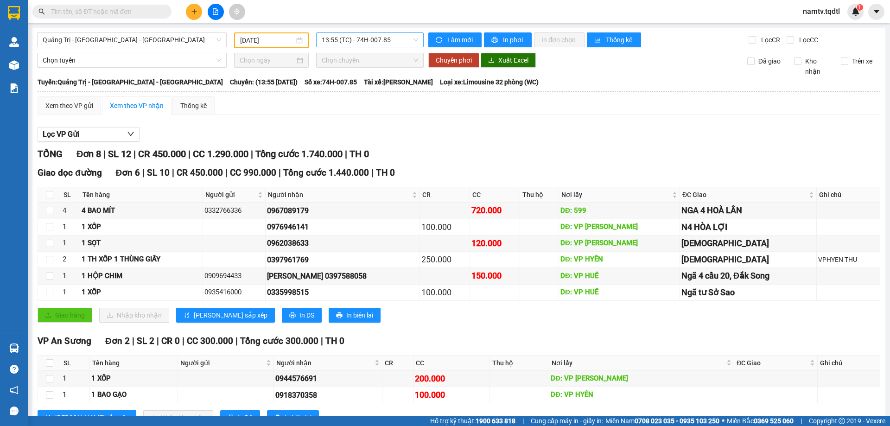
drag, startPoint x: 376, startPoint y: 48, endPoint x: 382, endPoint y: 44, distance: 7.7
click at [376, 47] on div "Quảng Trị - Bình Dương - Bình Phước 13/08/2025 13:55 (TC) - 74H-007.85 Làm mới …" at bounding box center [458, 237] width 853 height 419
click at [388, 46] on span "13:55 (TC) - 74H-007.85" at bounding box center [370, 40] width 96 height 14
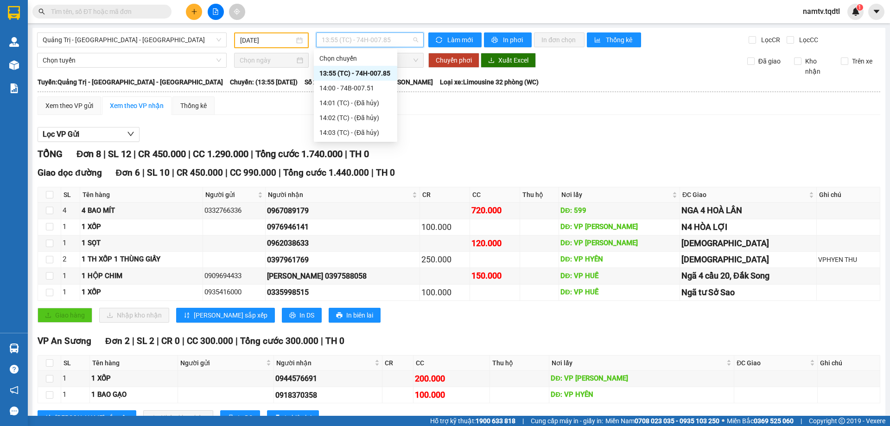
drag, startPoint x: 244, startPoint y: 34, endPoint x: 263, endPoint y: 37, distance: 19.3
click at [246, 34] on div "[DATE]" at bounding box center [271, 40] width 75 height 16
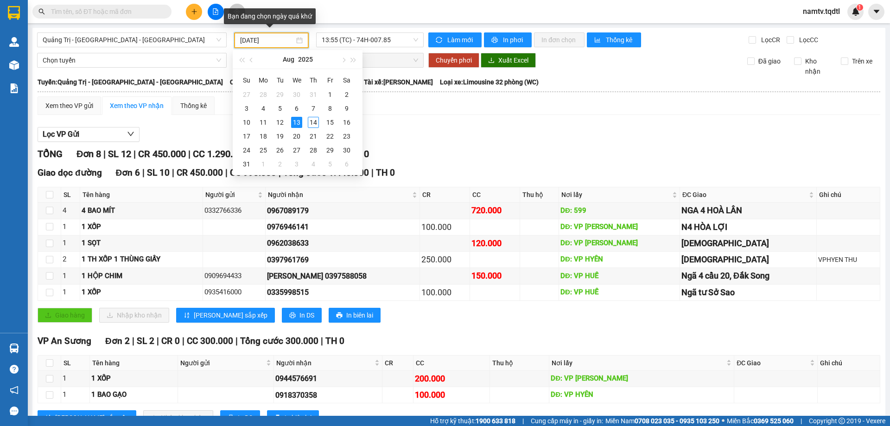
click at [266, 39] on input "[DATE]" at bounding box center [267, 40] width 54 height 10
type input "[DATE]"
click at [368, 40] on span "13:55 (TC) - 74H-007.85" at bounding box center [370, 40] width 96 height 14
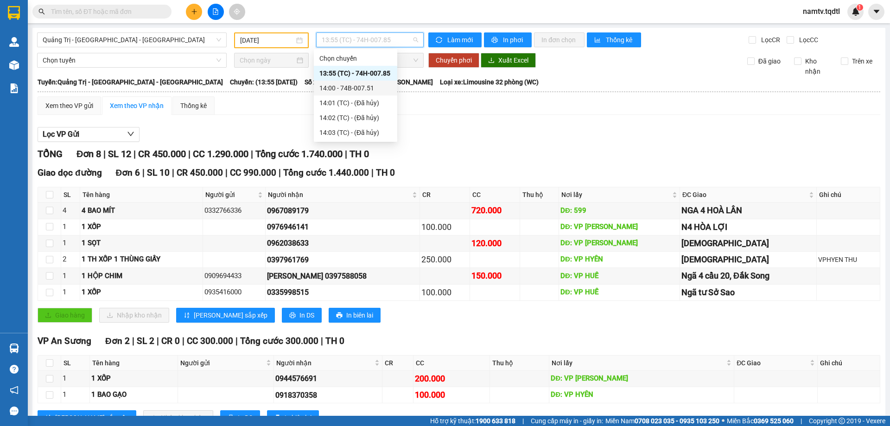
click at [364, 89] on div "14:00 - 74B-007.51" at bounding box center [355, 88] width 72 height 10
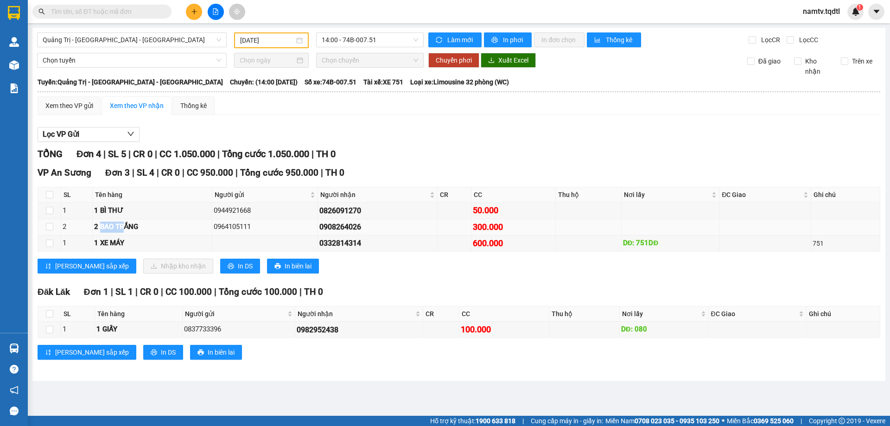
drag, startPoint x: 99, startPoint y: 226, endPoint x: 178, endPoint y: 233, distance: 79.1
click at [130, 225] on div "2 BAO TRẮNG" at bounding box center [152, 227] width 116 height 11
drag, startPoint x: 142, startPoint y: 40, endPoint x: 159, endPoint y: 59, distance: 25.6
click at [142, 40] on span "Quảng Trị - [GEOGRAPHIC_DATA] - [GEOGRAPHIC_DATA]" at bounding box center [132, 40] width 178 height 14
click at [197, 16] on button at bounding box center [194, 12] width 16 height 16
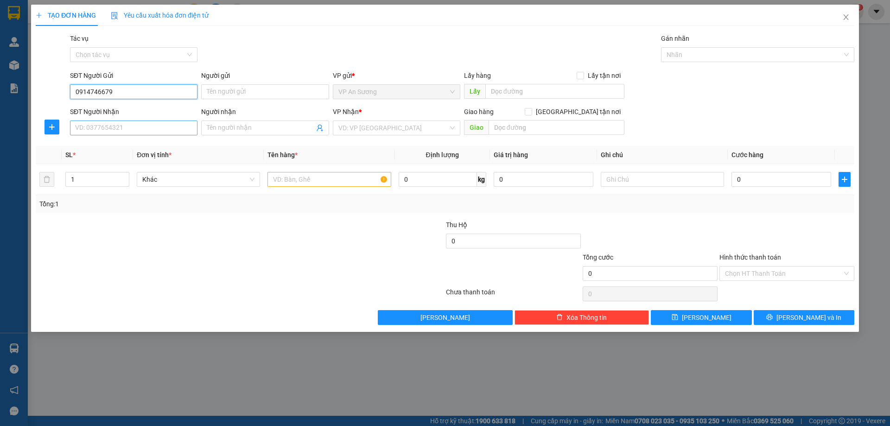
type input "0914746679"
click at [155, 129] on input "SĐT Người Nhận" at bounding box center [133, 128] width 127 height 15
type input "0915239345"
click at [166, 142] on div "0915239345 - CƯƠNG HÀ" at bounding box center [134, 146] width 116 height 10
type input "CƯƠNG HÀ"
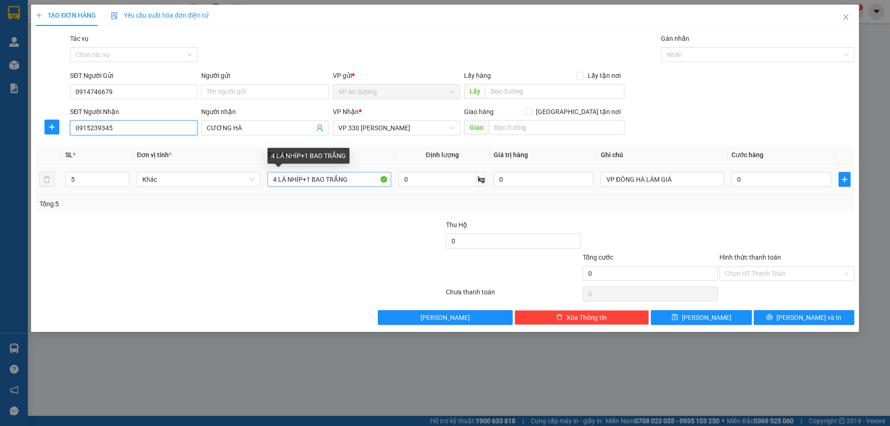
type input "0915239345"
drag, startPoint x: 359, startPoint y: 179, endPoint x: 278, endPoint y: 189, distance: 82.2
click at [278, 189] on td "4 LÁ NHÍP+1 BAO TRẮNG" at bounding box center [329, 179] width 131 height 31
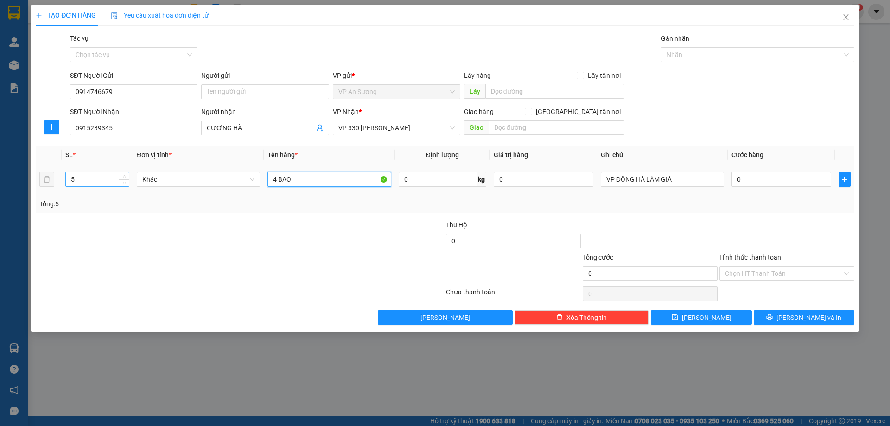
type input "4 BAO"
drag, startPoint x: 86, startPoint y: 174, endPoint x: 84, endPoint y: 182, distance: 7.8
click at [84, 182] on input "5" at bounding box center [97, 179] width 63 height 14
type input "4"
click at [820, 324] on button "[PERSON_NAME] và In" at bounding box center [804, 317] width 101 height 15
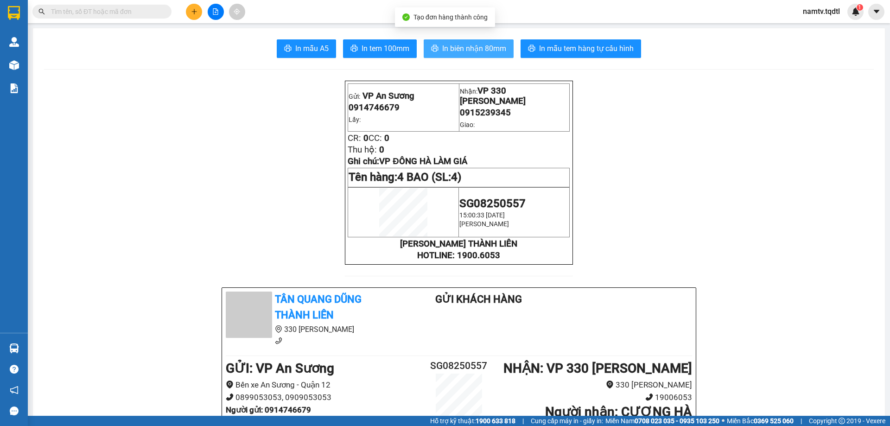
click at [483, 57] on button "In biên nhận 80mm" at bounding box center [469, 48] width 90 height 19
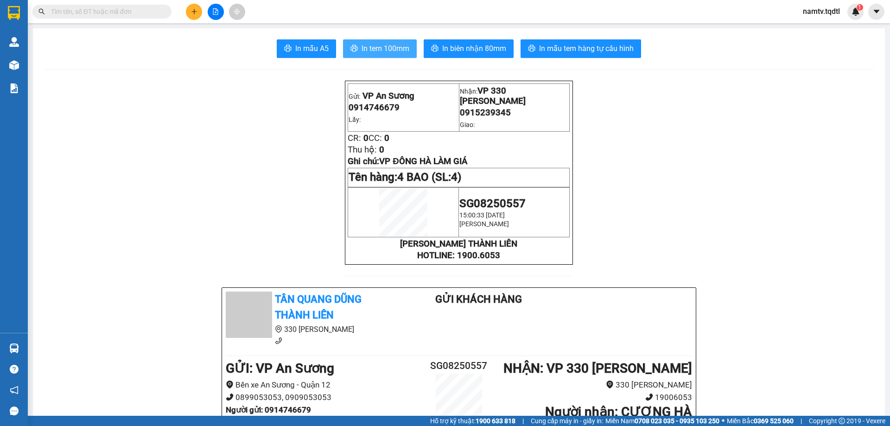
click at [404, 43] on button "In tem 100mm" at bounding box center [380, 48] width 74 height 19
click at [218, 12] on icon "file-add" at bounding box center [215, 11] width 6 height 6
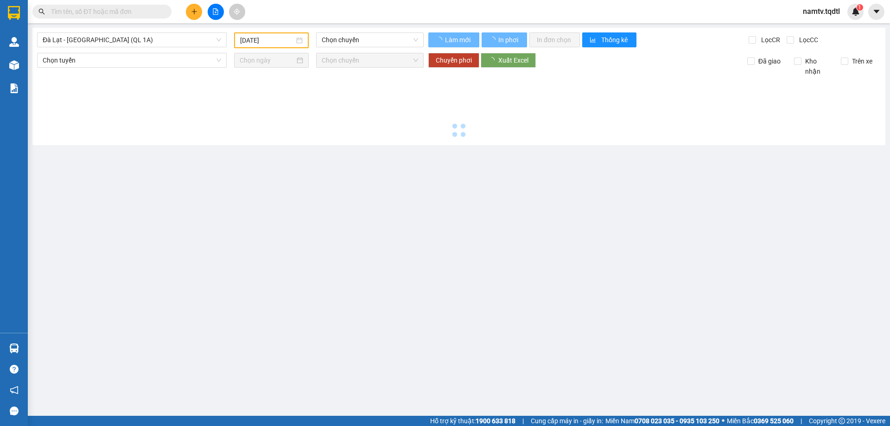
type input "[DATE]"
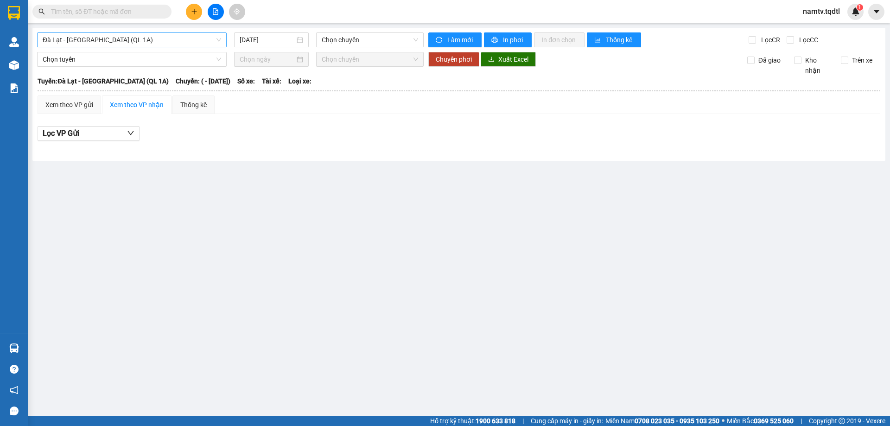
drag, startPoint x: 94, startPoint y: 31, endPoint x: 88, endPoint y: 35, distance: 7.1
click at [91, 32] on div "Đà Lạt - Sài Gòn (QL 1A) 14/08/2025 Chọn chuyến Làm mới In phơi In đơn chọn Thố…" at bounding box center [458, 94] width 853 height 133
click at [87, 38] on span "Đà Lạt - [GEOGRAPHIC_DATA] (QL 1A)" at bounding box center [132, 40] width 178 height 14
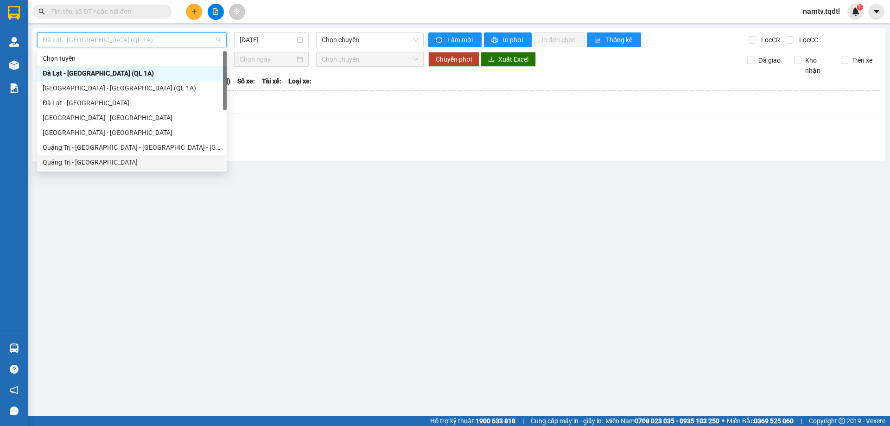
click at [77, 158] on div "Quảng Trị - [GEOGRAPHIC_DATA]" at bounding box center [132, 162] width 178 height 10
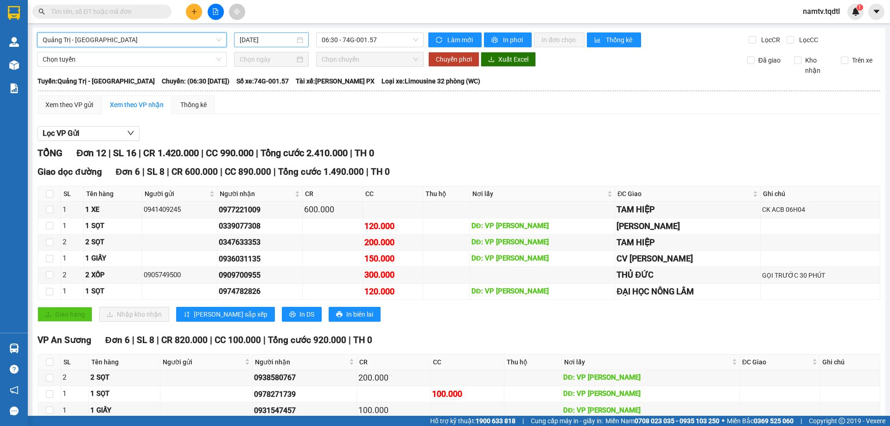
click at [275, 39] on input "[DATE]" at bounding box center [267, 40] width 55 height 10
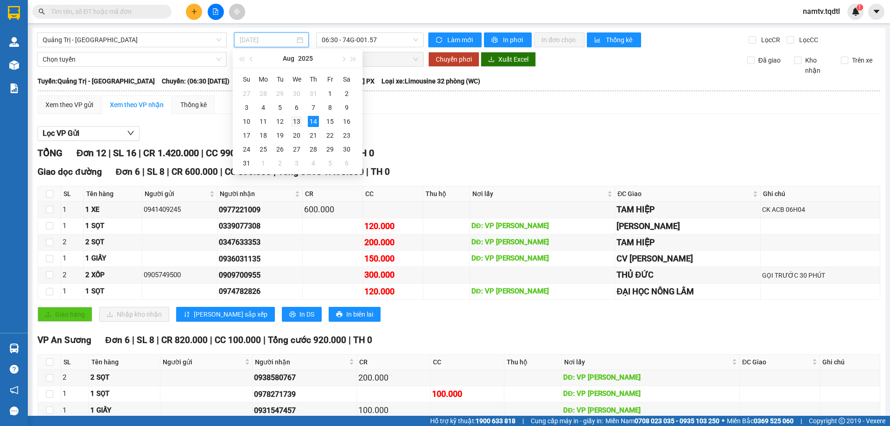
click at [294, 121] on div "13" at bounding box center [296, 121] width 11 height 11
type input "[DATE]"
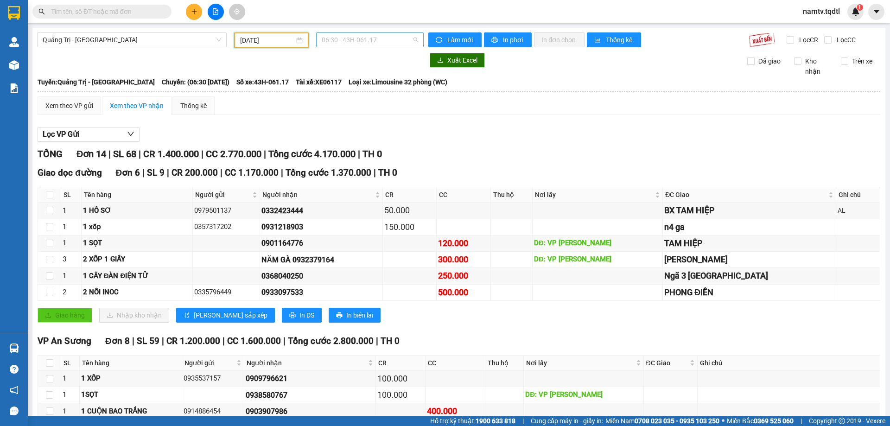
click at [370, 34] on span "06:30 - 43H-061.17" at bounding box center [370, 40] width 96 height 14
click at [342, 90] on div "13:50 - 43H-062.76" at bounding box center [355, 88] width 72 height 10
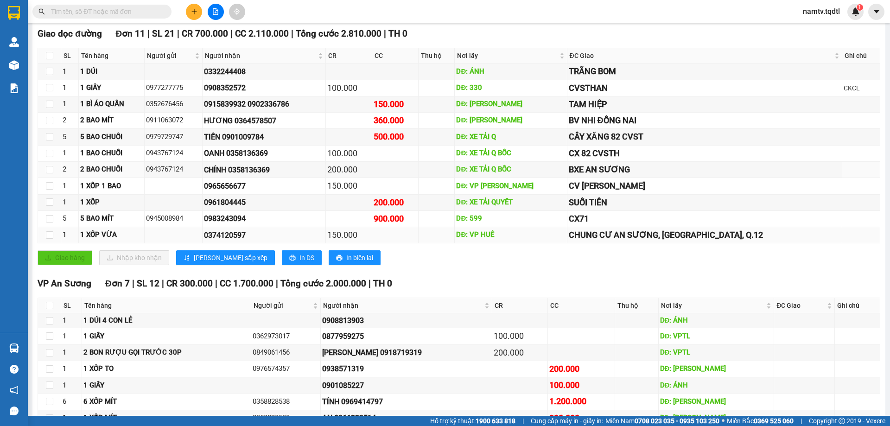
scroll to position [197, 0]
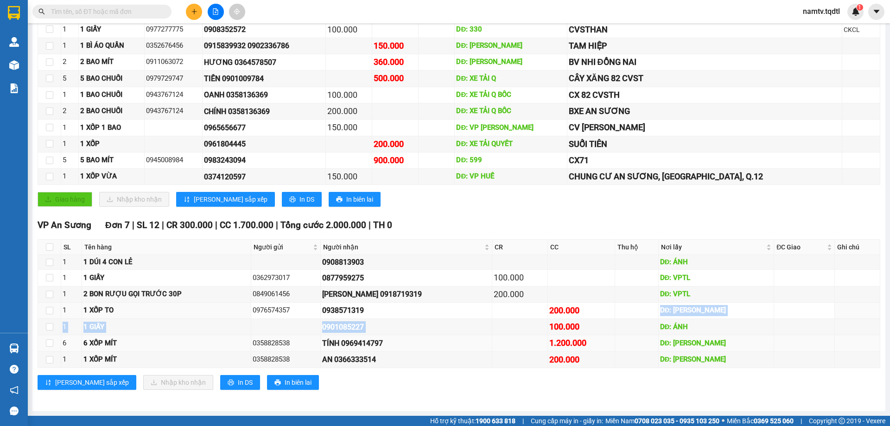
drag, startPoint x: 601, startPoint y: 310, endPoint x: 442, endPoint y: 337, distance: 161.3
click at [464, 339] on tbody "1 1 DÚI 4 CON LẺ 0908813903 DĐ: ÁNH 1 1 GIẤY 0362973017 0877959275 100.000 DĐ: …" at bounding box center [459, 311] width 842 height 113
drag, startPoint x: 336, startPoint y: 312, endPoint x: 393, endPoint y: 310, distance: 57.0
click at [389, 310] on tr "1 1 XỐP TO 0976574357 0938571319 200.000 DĐ: HỒ XÁ" at bounding box center [459, 311] width 842 height 16
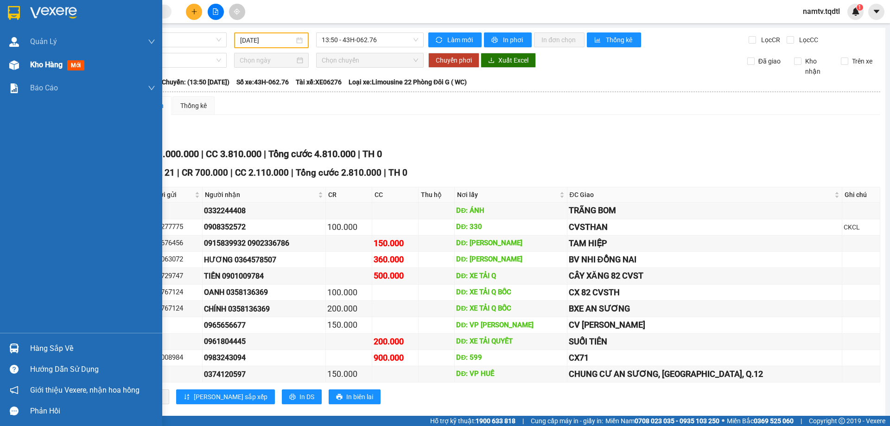
click at [46, 63] on span "Kho hàng" at bounding box center [46, 64] width 32 height 9
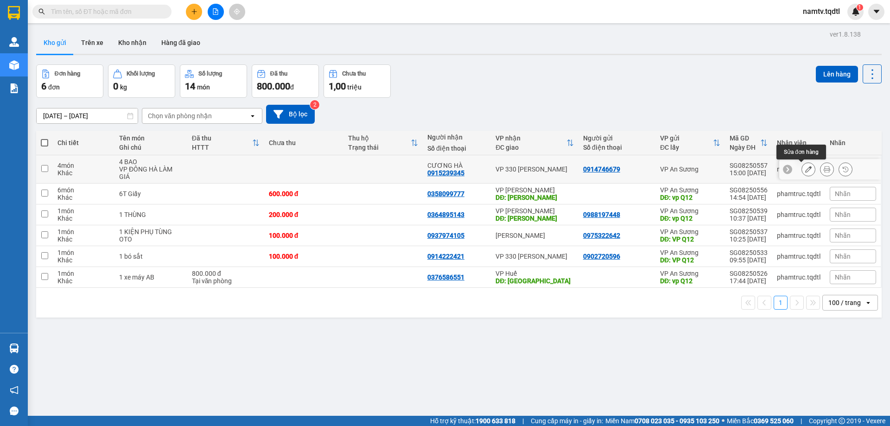
click at [802, 166] on button at bounding box center [808, 169] width 13 height 16
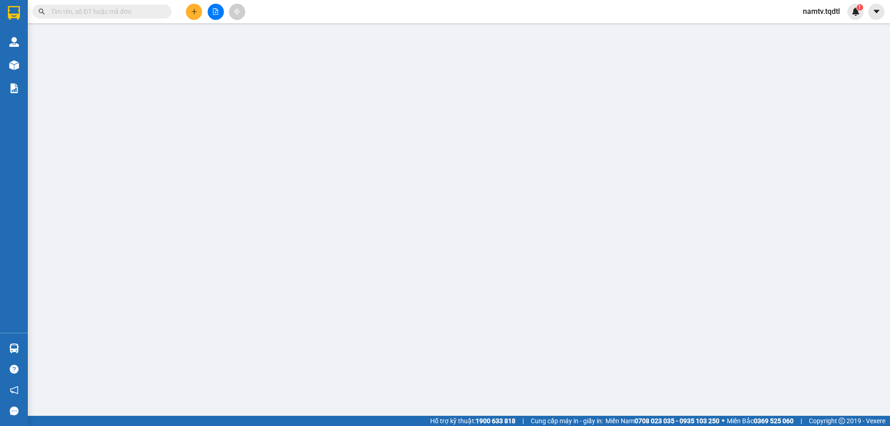
type input "0914746679"
type input "0915239345"
type input "CƯƠNG HÀ"
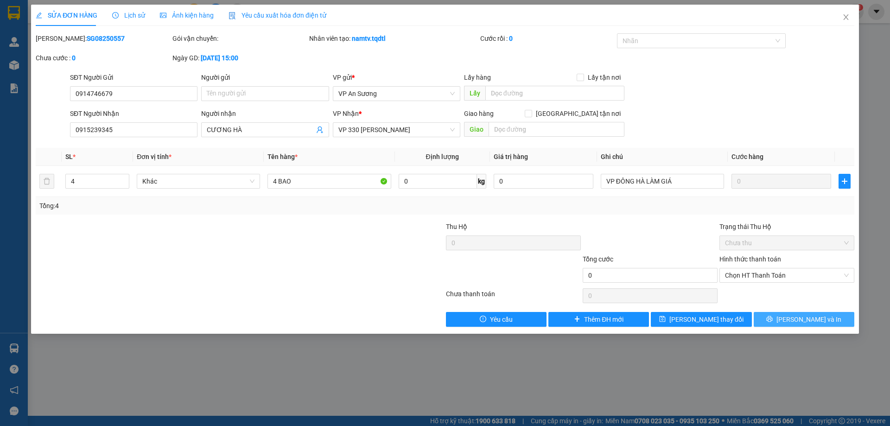
click at [809, 316] on span "[PERSON_NAME] và In" at bounding box center [808, 319] width 65 height 10
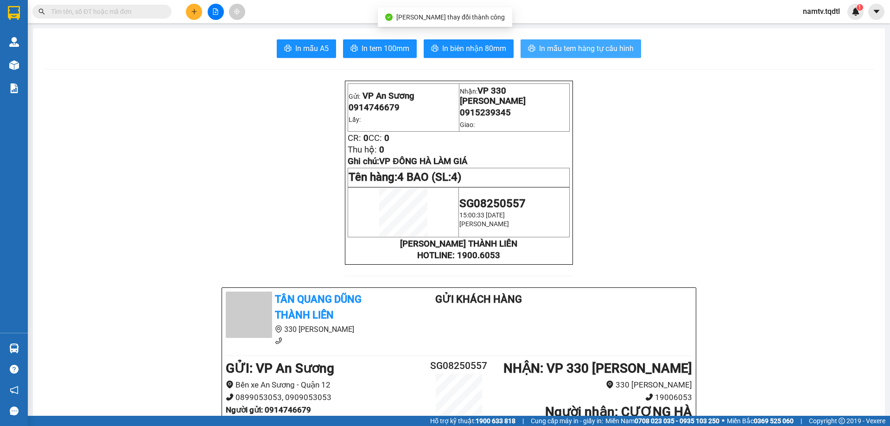
click at [560, 42] on button "In mẫu tem hàng tự cấu hình" at bounding box center [581, 48] width 121 height 19
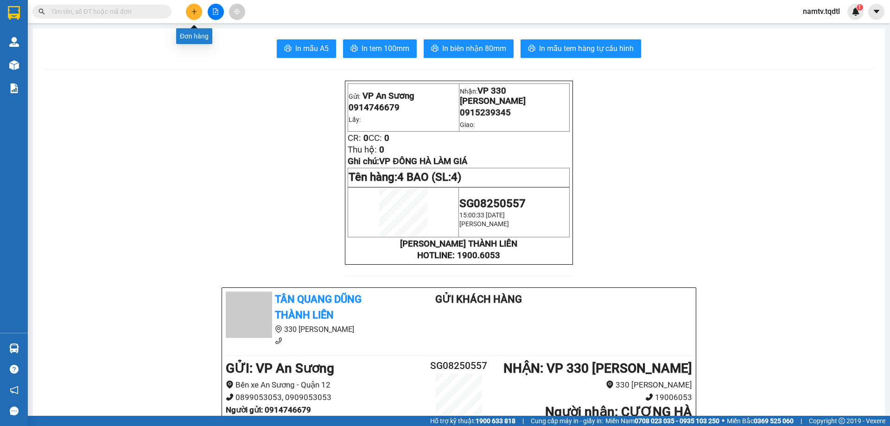
click at [194, 9] on icon "plus" at bounding box center [194, 11] width 6 height 6
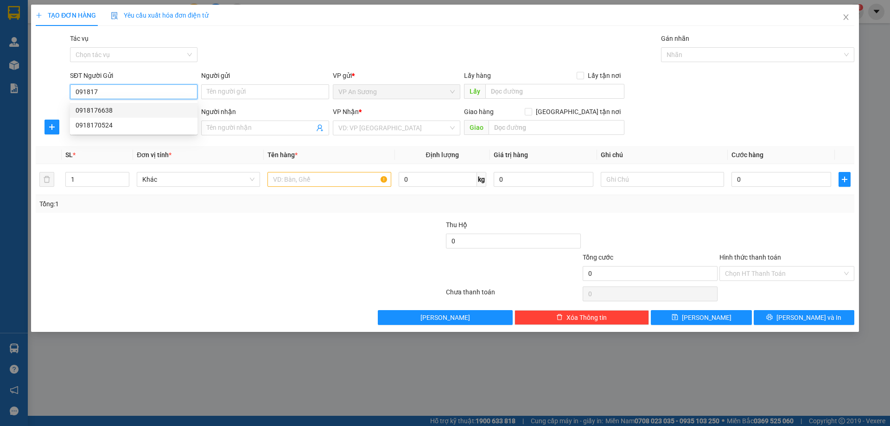
click at [97, 107] on div "0918176638" at bounding box center [134, 110] width 116 height 10
type input "0918176638"
type input "0948741007"
type input "quảng trị"
type input "450.000"
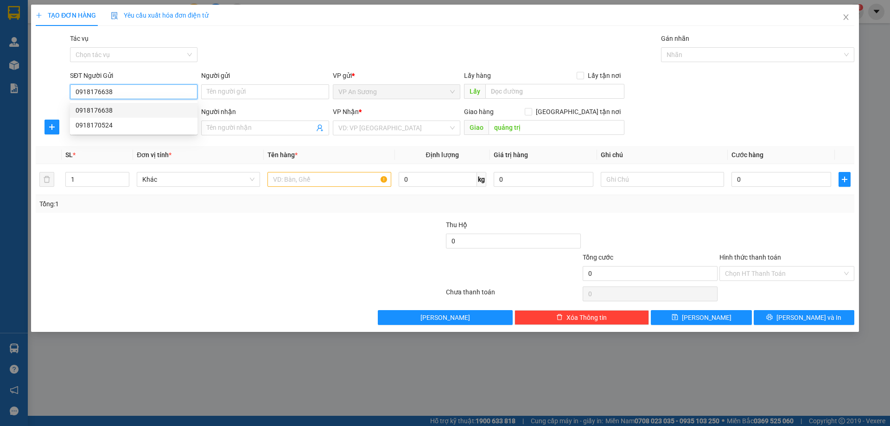
type input "450.000"
type input "0918176638"
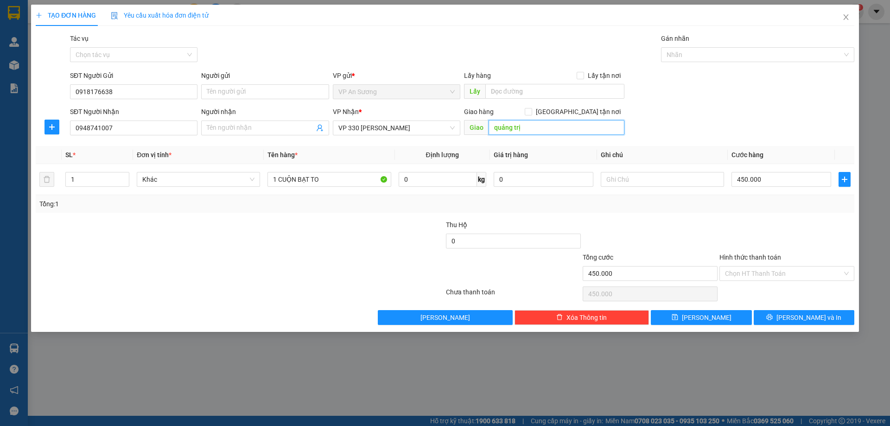
click at [525, 129] on input "quảng trị" at bounding box center [557, 127] width 136 height 15
type input "QUẢNG TRỊ"
click at [77, 177] on input "1" at bounding box center [97, 179] width 63 height 14
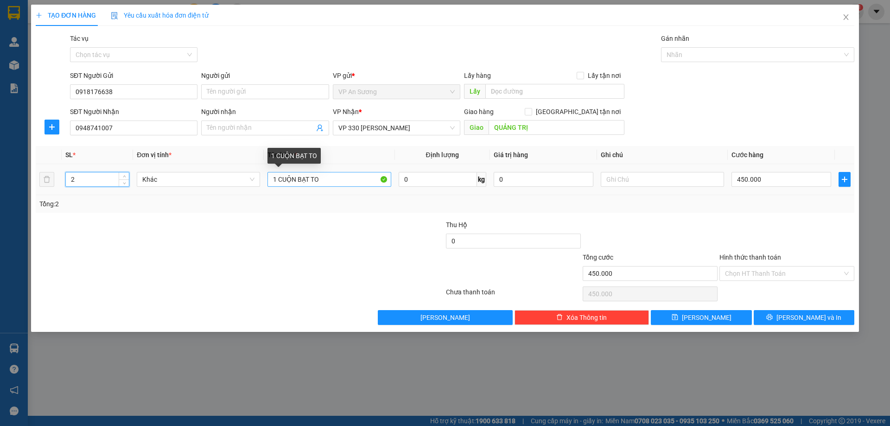
type input "2"
click at [325, 180] on input "1 CUỘN BẠT TO" at bounding box center [328, 179] width 123 height 15
click at [277, 178] on input "1 CUỘN BẠT" at bounding box center [328, 179] width 123 height 15
click at [314, 177] on input "2 CUỘN BẠT" at bounding box center [328, 179] width 123 height 15
type input "2 BAO TRẮNG BẠC"
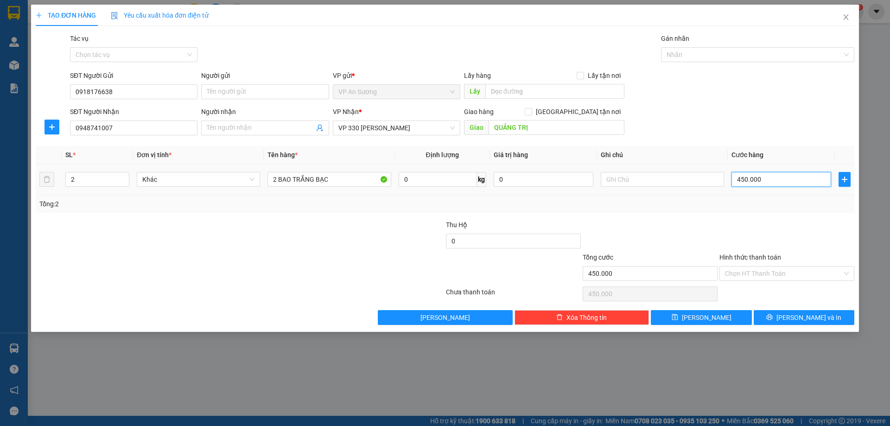
type input "0"
type input "3"
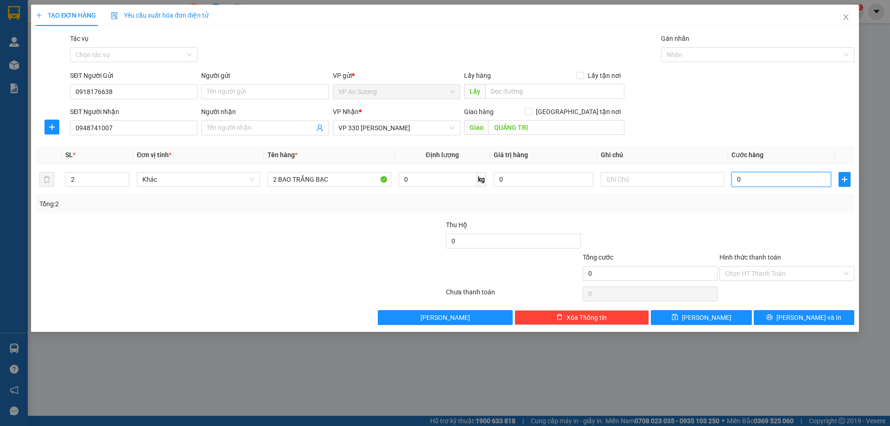
type input "3"
type input "30"
type input "300"
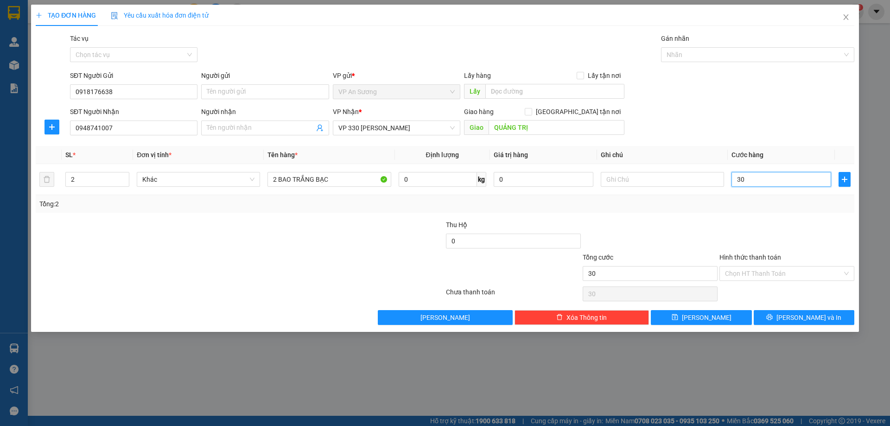
type input "300"
type input "300.000"
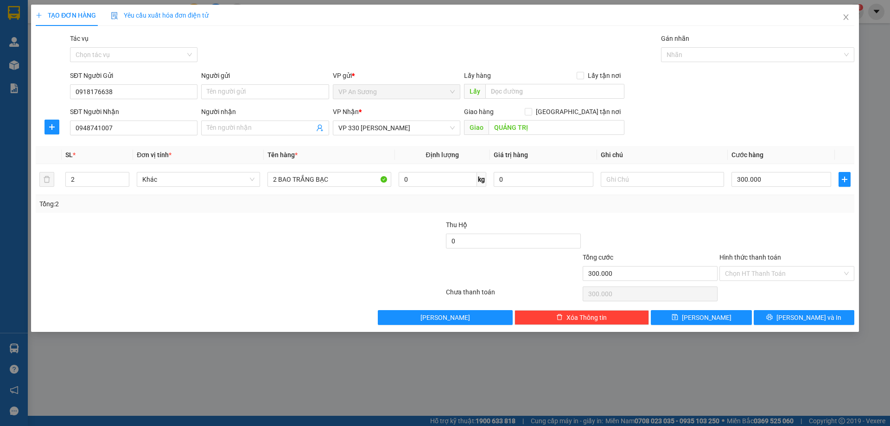
click at [743, 225] on div at bounding box center [787, 236] width 137 height 32
click at [801, 318] on span "[PERSON_NAME] và In" at bounding box center [808, 317] width 65 height 10
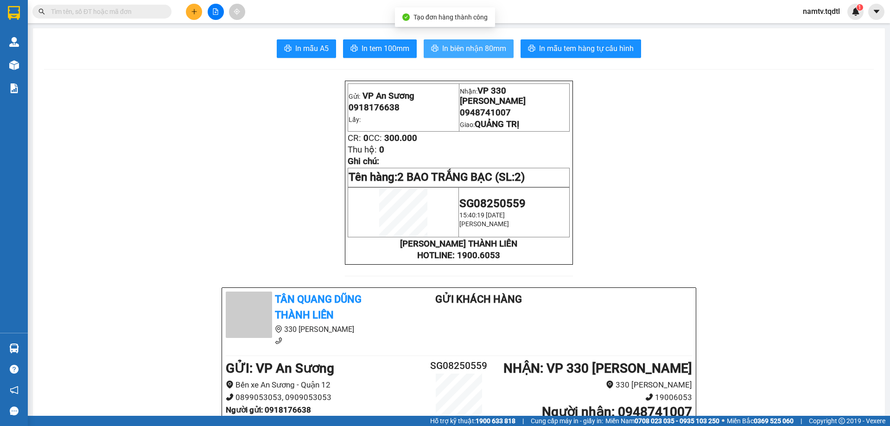
click at [464, 40] on button "In biên nhận 80mm" at bounding box center [469, 48] width 90 height 19
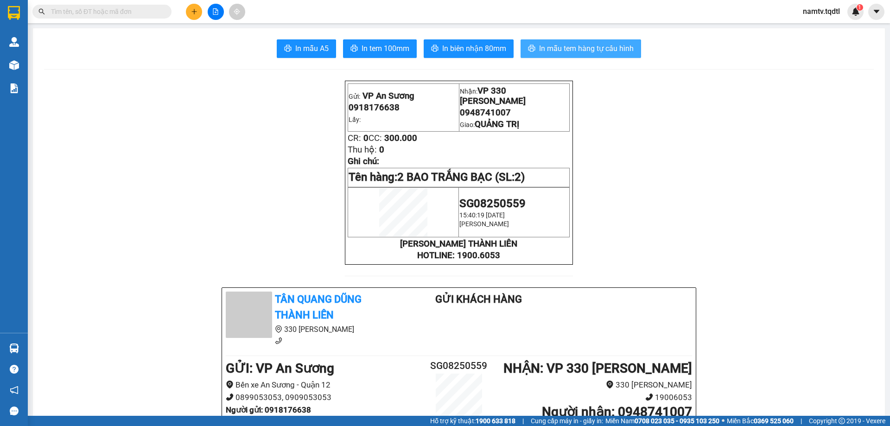
click at [584, 49] on span "In mẫu tem hàng tự cấu hình" at bounding box center [586, 49] width 95 height 12
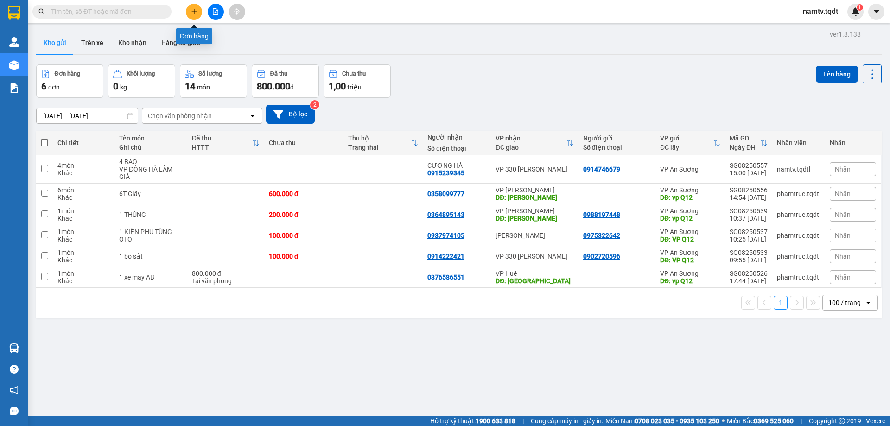
click at [195, 11] on icon "plus" at bounding box center [194, 11] width 6 height 6
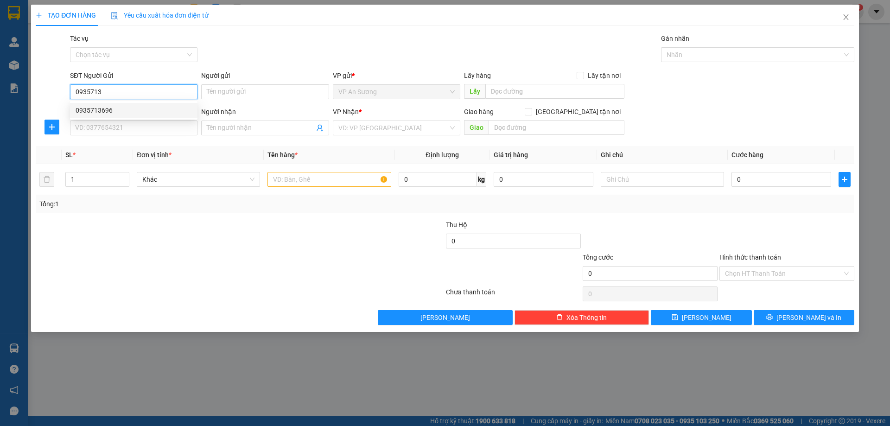
click at [97, 111] on div "0935713696" at bounding box center [134, 110] width 116 height 10
type input "0935713696"
type input "0979554357"
type input "trường"
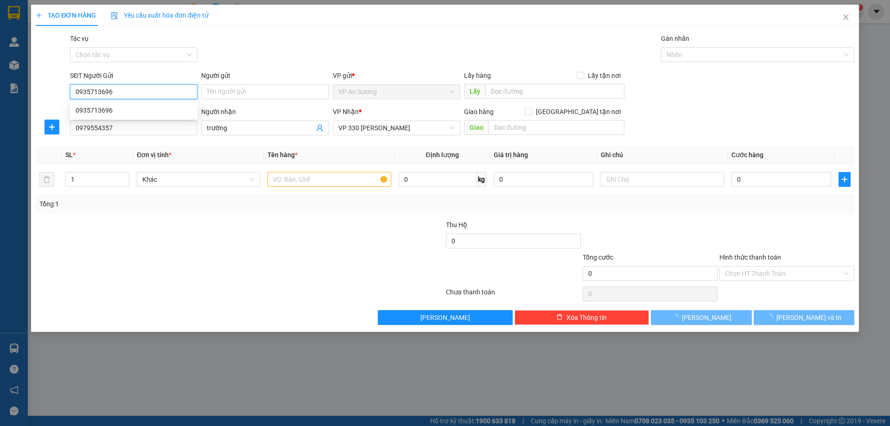
type input "200.000"
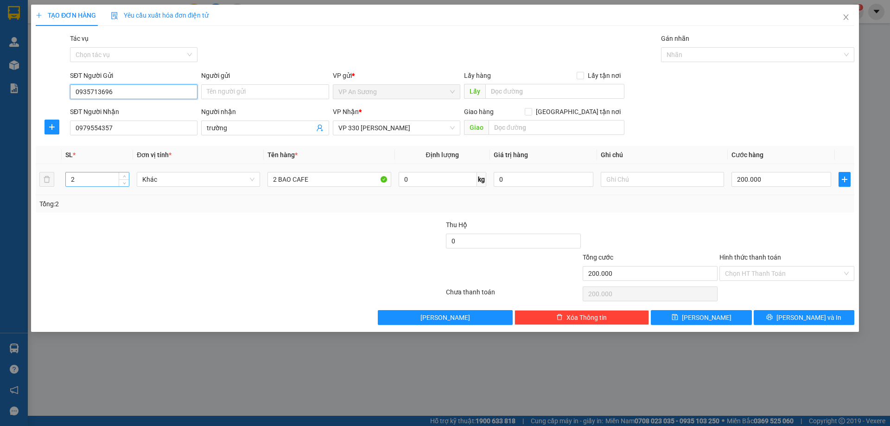
type input "0935713696"
click at [82, 182] on input "2" at bounding box center [97, 179] width 63 height 14
type input "3"
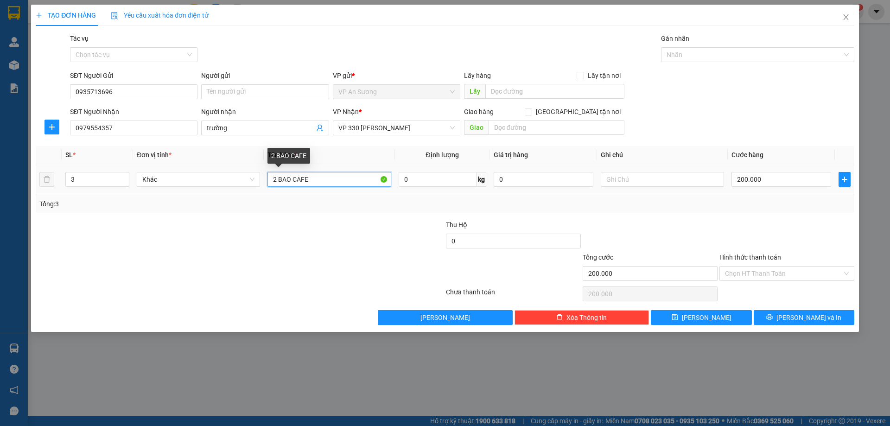
click at [278, 179] on input "2 BAO CAFE" at bounding box center [328, 179] width 123 height 15
type input "3BAO CAFE"
drag, startPoint x: 766, startPoint y: 181, endPoint x: 762, endPoint y: 198, distance: 17.7
click at [766, 182] on input "200.000" at bounding box center [782, 179] width 100 height 15
type input "0"
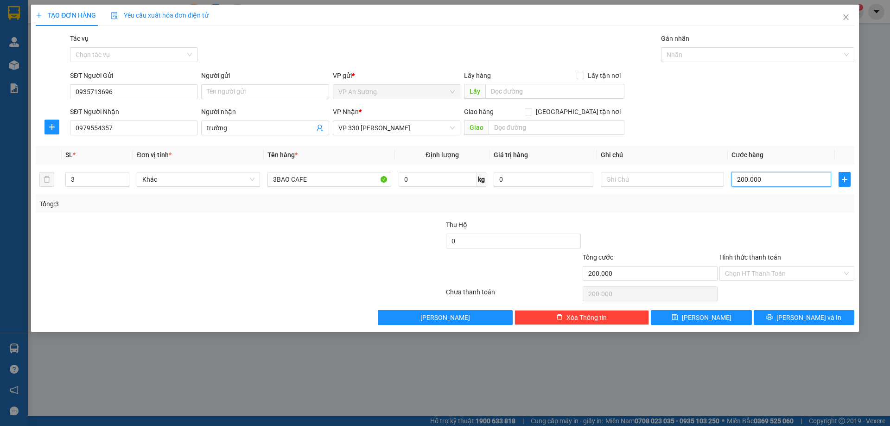
type input "0"
type input "4"
type input "04"
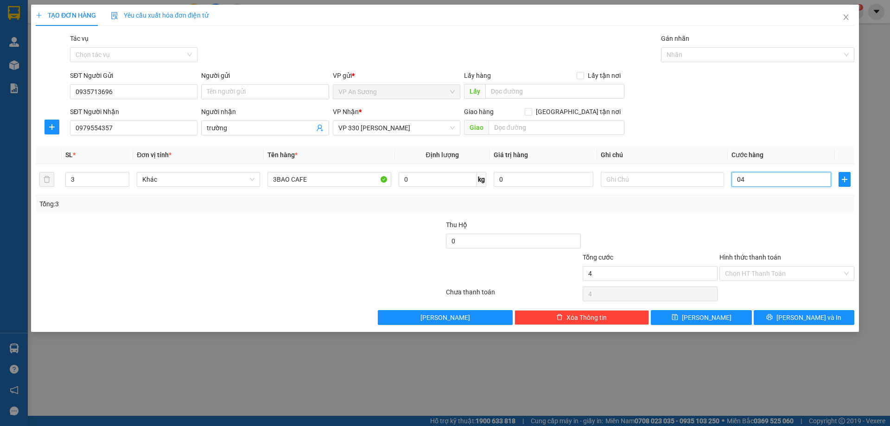
type input "45"
type input "045"
type input "450"
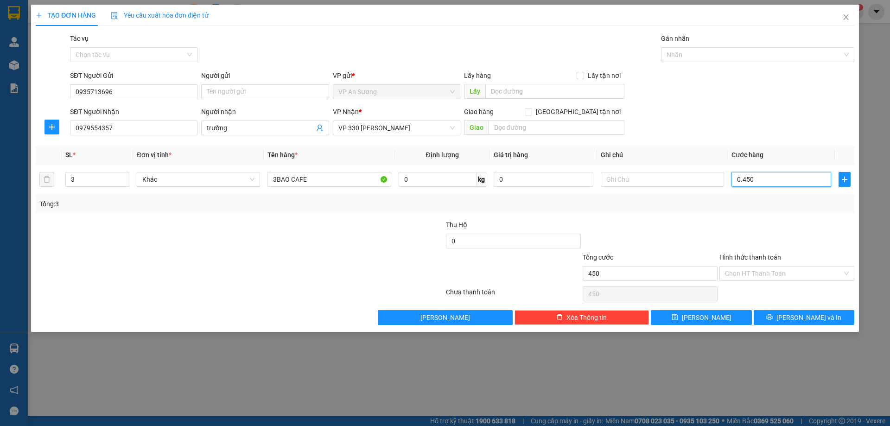
type input "0.450"
type input "450.000"
click at [772, 226] on div at bounding box center [787, 236] width 137 height 32
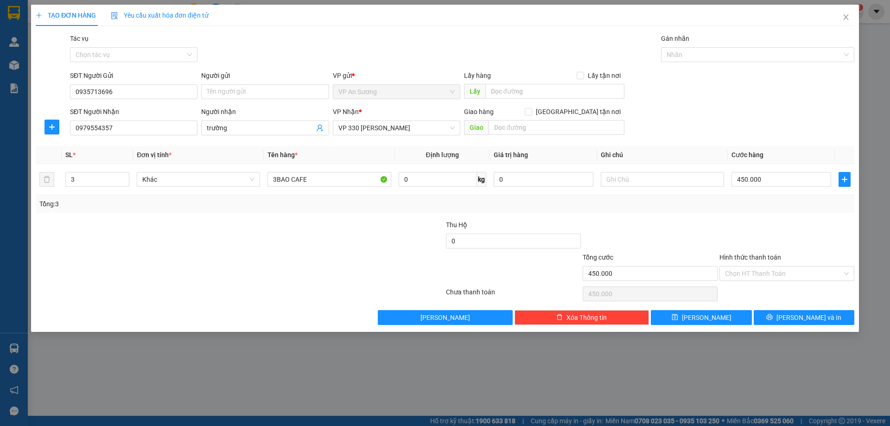
drag, startPoint x: 749, startPoint y: 254, endPoint x: 750, endPoint y: 265, distance: 10.2
click at [749, 254] on label "Hình thức thanh toán" at bounding box center [750, 257] width 62 height 7
click at [749, 267] on input "Hình thức thanh toán" at bounding box center [783, 274] width 117 height 14
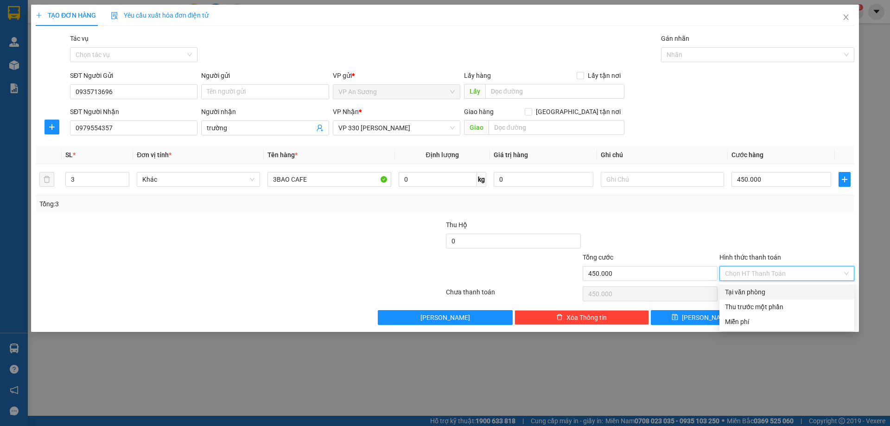
click at [744, 291] on div "Tại văn phòng" at bounding box center [787, 292] width 124 height 10
type input "0"
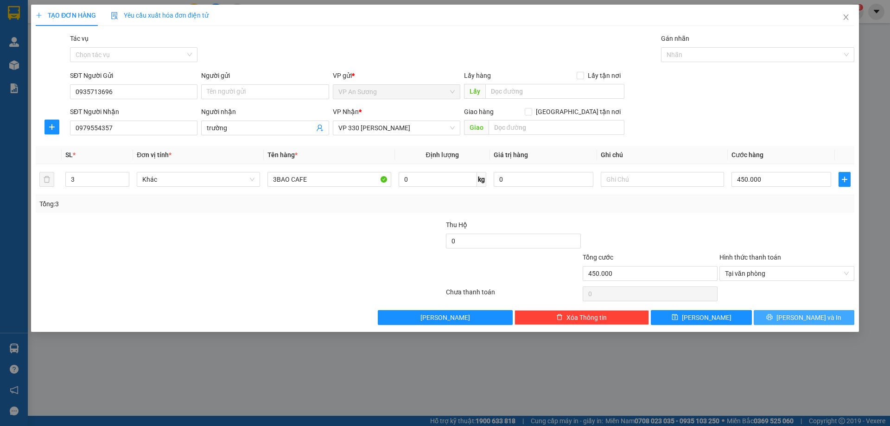
click at [773, 316] on icon "printer" at bounding box center [770, 317] width 6 height 6
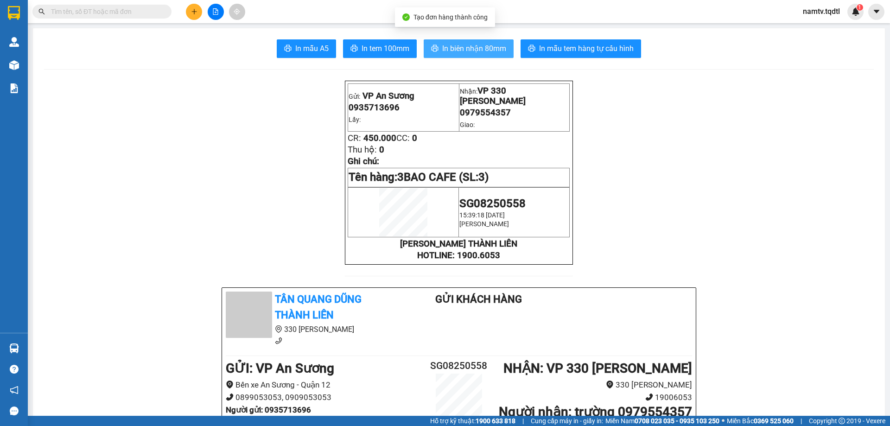
click at [471, 43] on span "In biên nhận 80mm" at bounding box center [474, 49] width 64 height 12
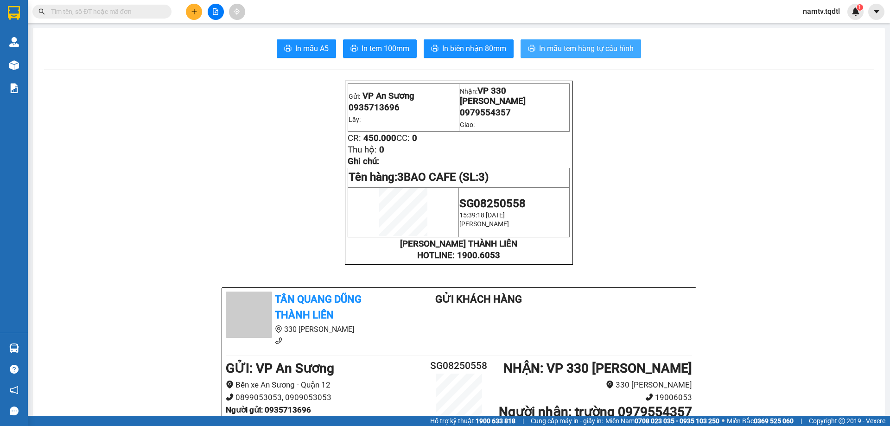
click at [560, 47] on span "In mẫu tem hàng tự cấu hình" at bounding box center [586, 49] width 95 height 12
